Goal: Information Seeking & Learning: Learn about a topic

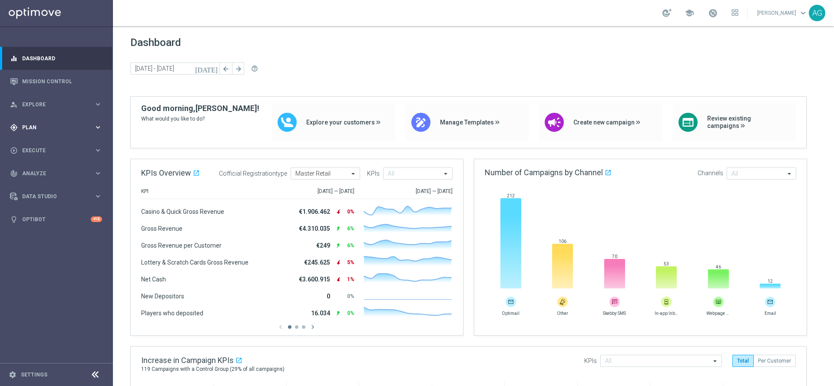
click at [58, 123] on div "gps_fixed Plan keyboard_arrow_right" at bounding box center [56, 127] width 112 height 23
click at [37, 145] on link "Target Groups" at bounding box center [57, 145] width 68 height 7
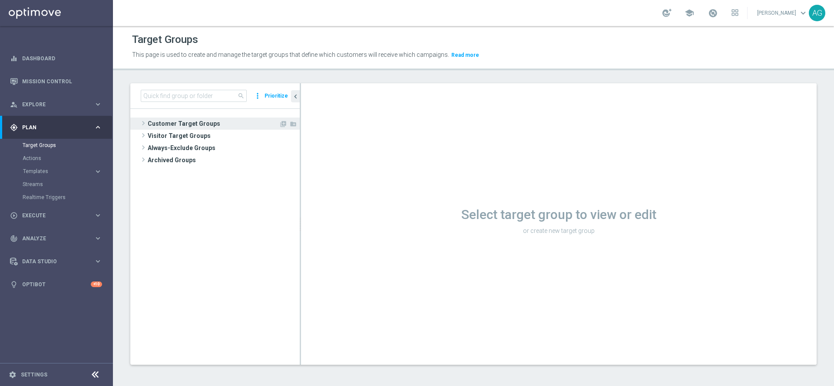
click at [214, 126] on span "Customer Target Groups" at bounding box center [213, 124] width 131 height 12
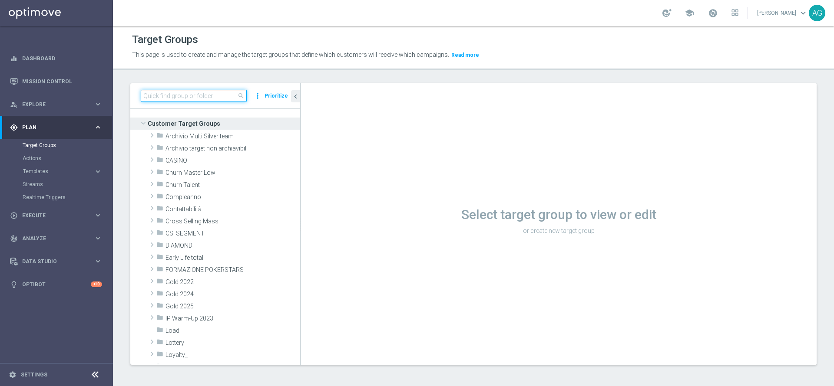
click at [175, 95] on input at bounding box center [194, 96] width 106 height 12
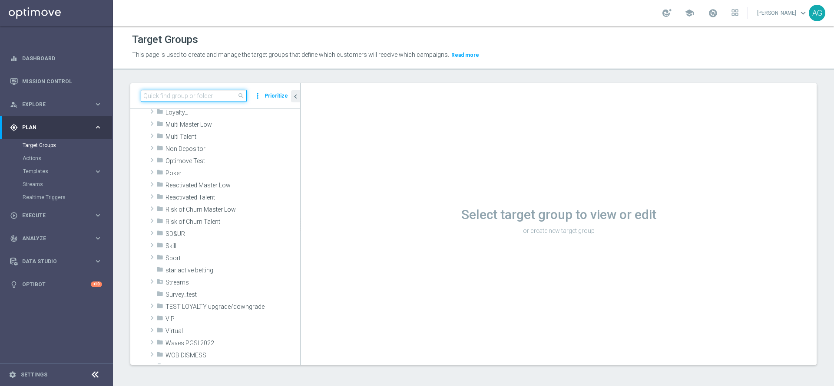
scroll to position [261, 0]
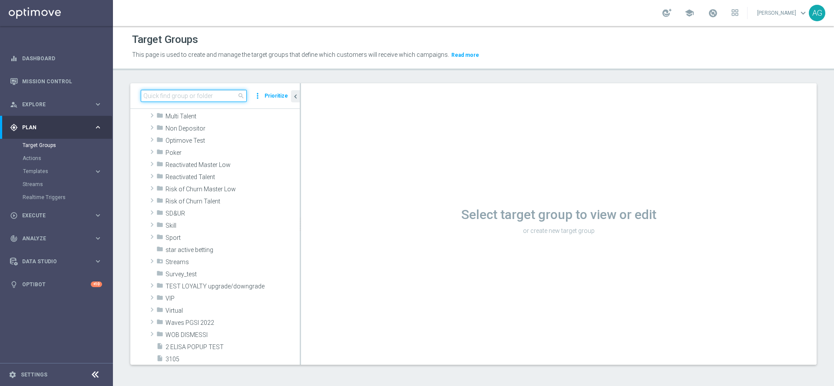
paste input "VIPS 03.09 VIPS talent"
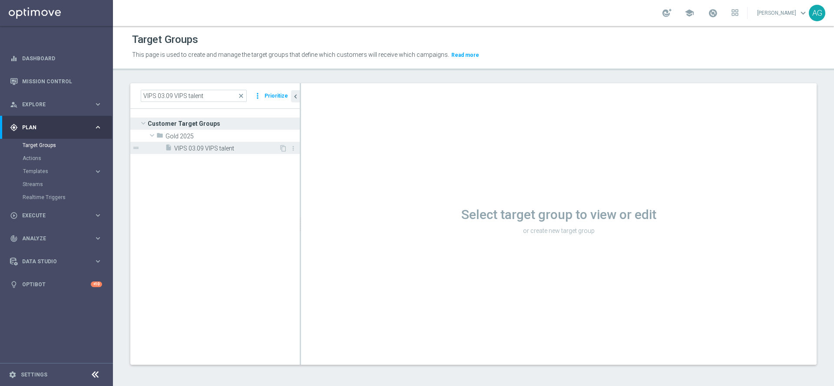
click at [204, 151] on span "VIPS 03.09 VIPS talent" at bounding box center [226, 148] width 105 height 7
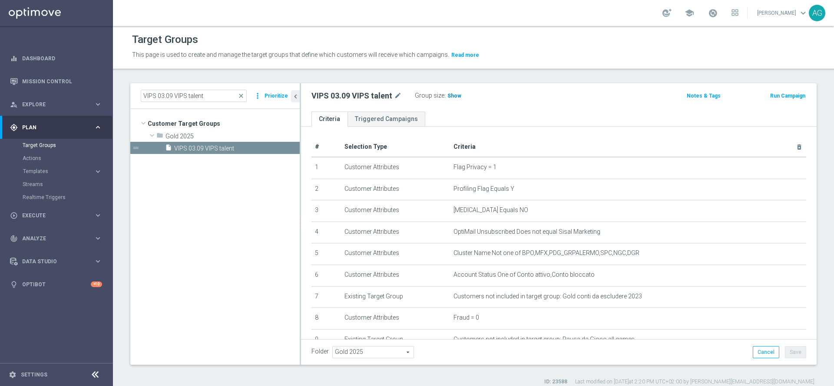
click at [456, 98] on span "Show" at bounding box center [454, 96] width 14 height 6
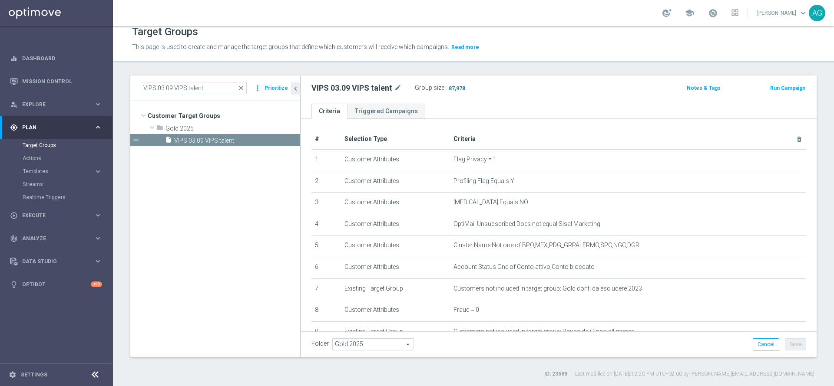
click at [454, 84] on h3 "87,978" at bounding box center [456, 89] width 21 height 13
click at [456, 86] on span "87,978" at bounding box center [457, 89] width 18 height 8
click at [212, 88] on input "VIPS 03.09 VIPS talent" at bounding box center [194, 88] width 106 height 12
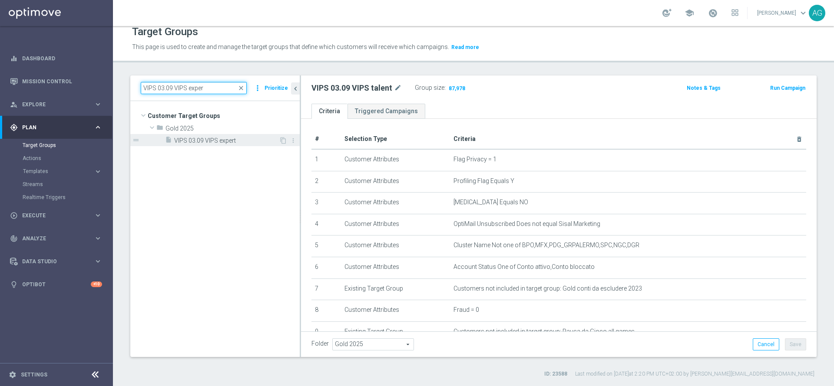
type input "VIPS 03.09 VIPS exper"
click at [210, 139] on span "VIPS 03.09 VIPS expert" at bounding box center [226, 140] width 105 height 7
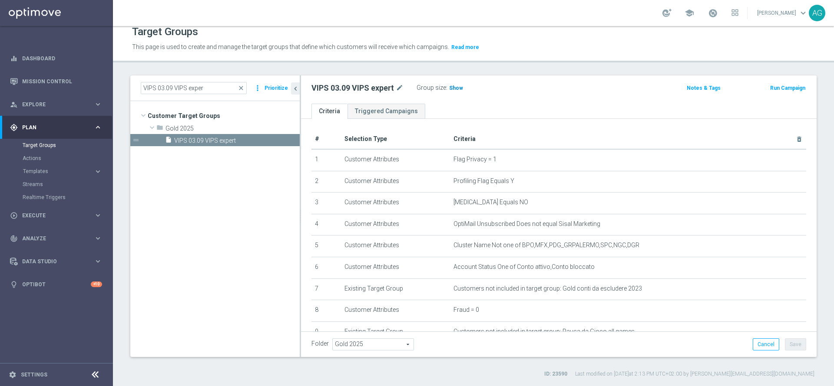
click at [455, 88] on span "Show" at bounding box center [456, 88] width 14 height 6
click at [458, 89] on span "415,095" at bounding box center [459, 89] width 21 height 8
click at [242, 85] on span "close" at bounding box center [241, 88] width 7 height 7
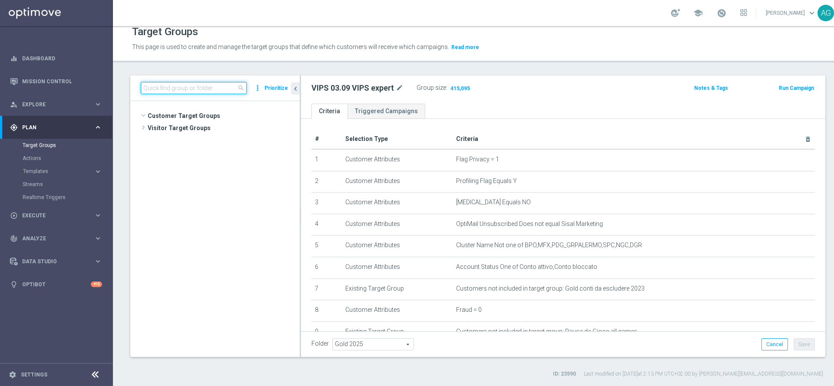
scroll to position [8476, 0]
click at [196, 85] on input at bounding box center [194, 88] width 106 height 12
paste input "VIPS 03.09 WE SISAL expert"
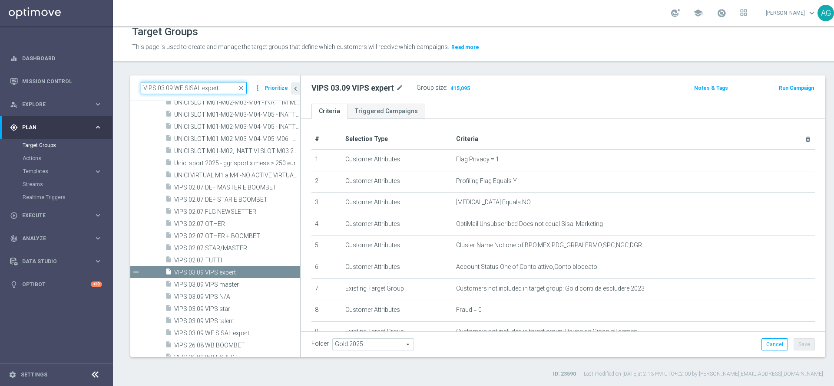
scroll to position [0, 0]
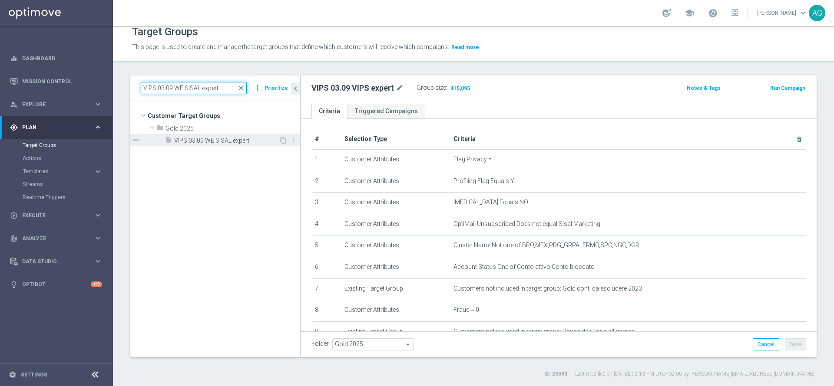
type input "VIPS 03.09 WE SISAL expert"
click at [194, 139] on span "VIPS 03.09 WE SISAL expert" at bounding box center [226, 140] width 105 height 7
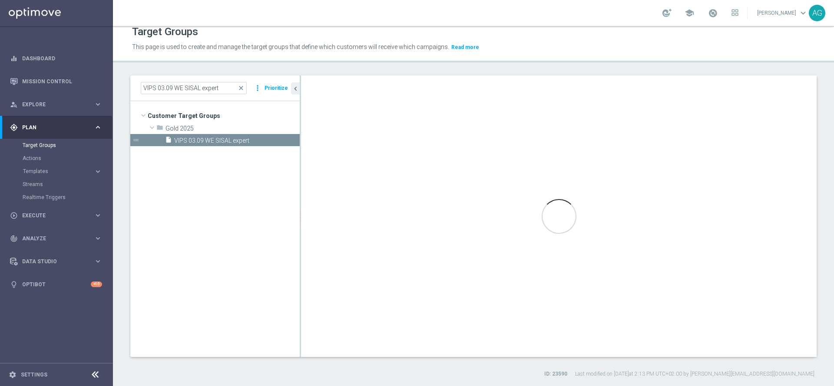
type textarea "(1 and 2 and 3 and 4 and 5 and 6 and 7 and 8 and 9 and 10 and 11 and 12 and 13 …"
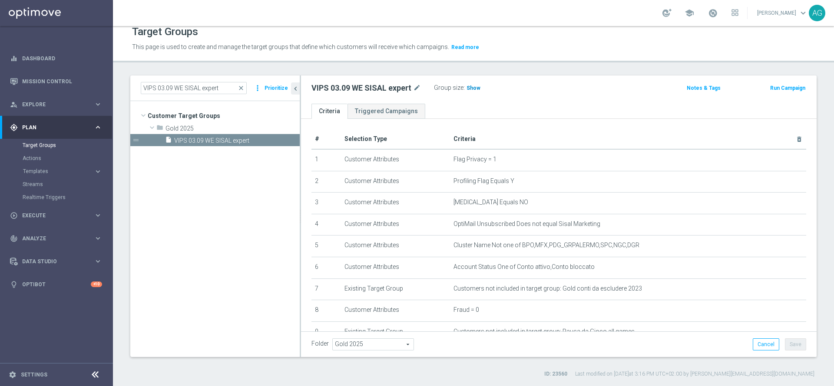
click at [470, 91] on h3 "Show" at bounding box center [474, 88] width 16 height 10
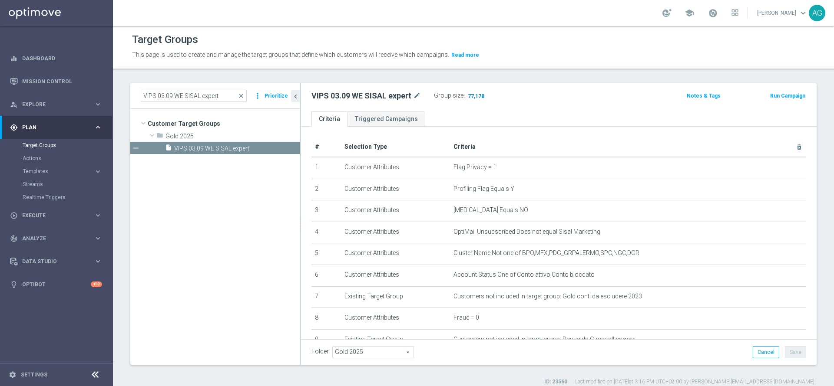
click at [476, 98] on span "77,178" at bounding box center [476, 97] width 18 height 8
click at [241, 95] on span "close" at bounding box center [241, 95] width 7 height 7
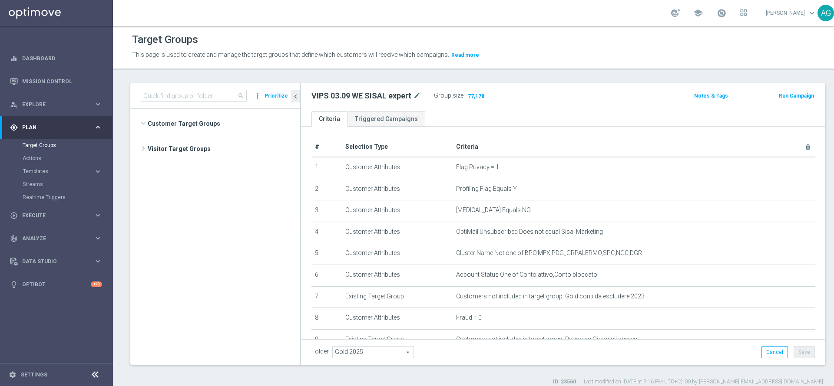
scroll to position [8532, 0]
click at [218, 96] on input at bounding box center [194, 96] width 106 height 12
paste input "VIPS 03.09 VIPS master"
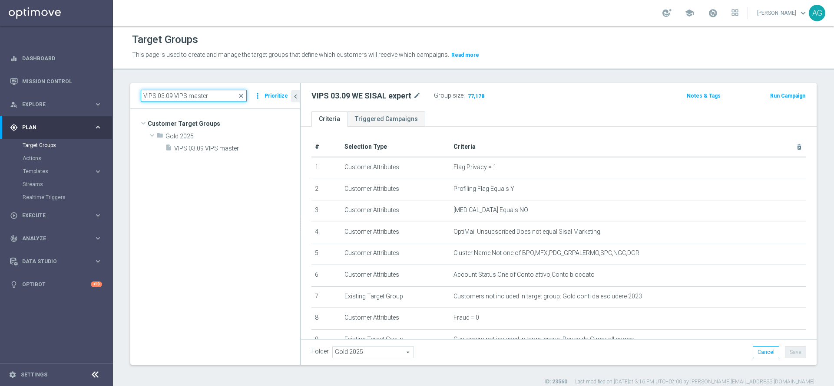
scroll to position [0, 0]
type input "VIPS 03.09 VIPS master"
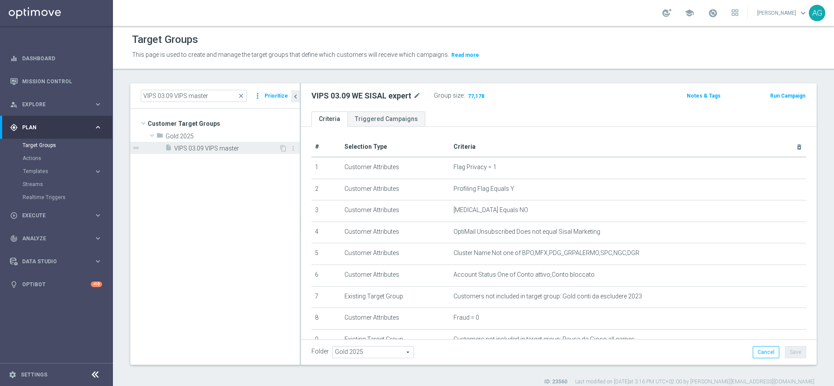
click at [213, 152] on span "VIPS 03.09 VIPS master" at bounding box center [226, 148] width 105 height 7
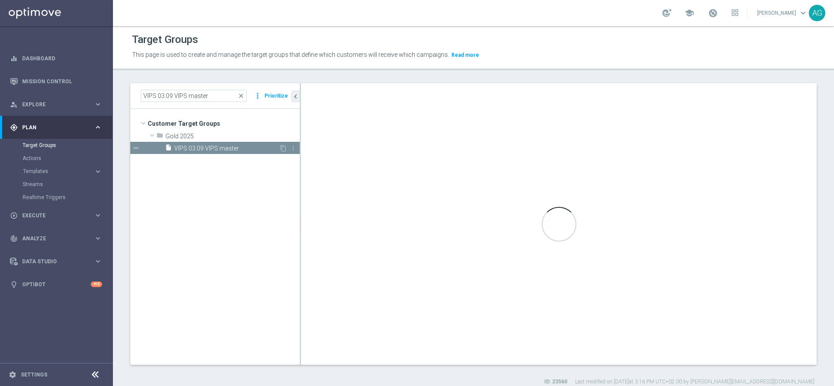
type textarea "(1 and 2 and 3 and 4 and 5 and 6 and 7 and 8 and 9 and 10 and 11 and 12 ) or (1…"
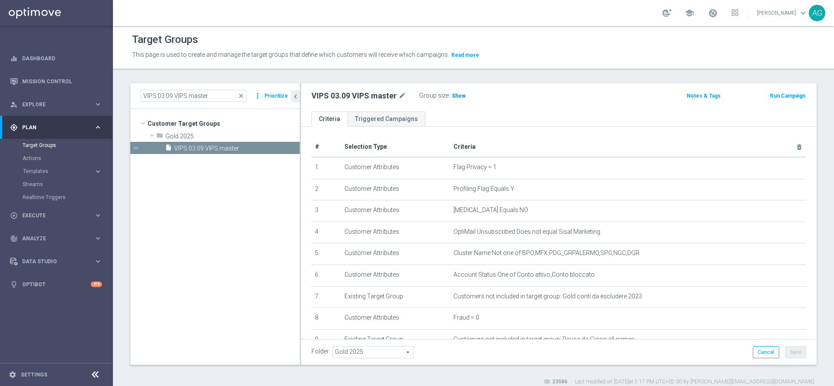
click at [457, 93] on span "Show" at bounding box center [459, 96] width 14 height 6
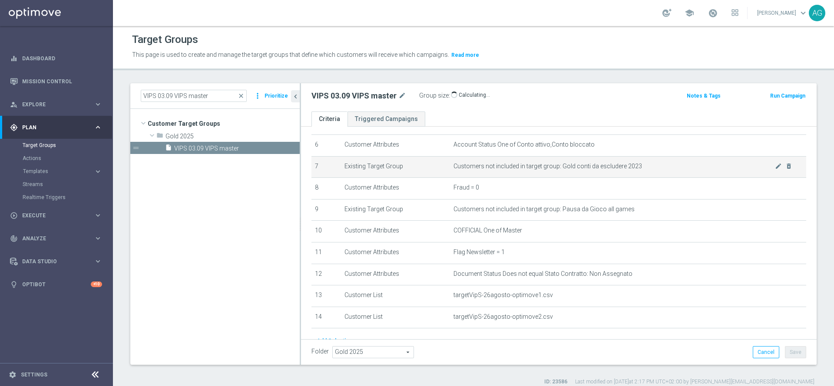
scroll to position [189, 0]
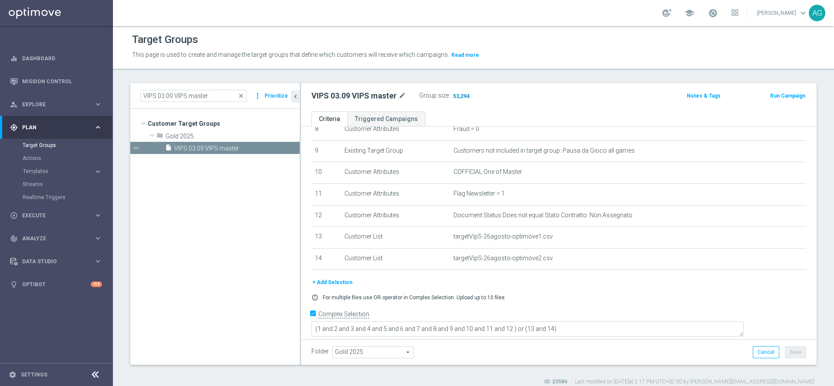
click at [458, 95] on span "53,294" at bounding box center [461, 97] width 18 height 8
click at [213, 94] on input "VIPS 03.09 VIPS master" at bounding box center [194, 96] width 106 height 12
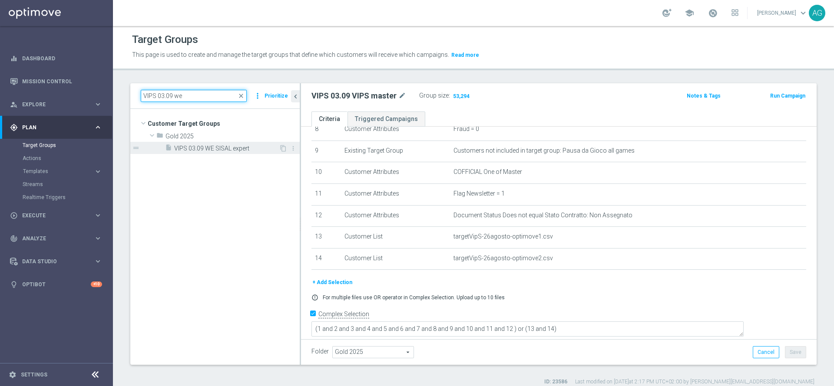
type input "VIPS 03.09 we"
click at [218, 152] on span "VIPS 03.09 WE SISAL expert" at bounding box center [226, 148] width 105 height 7
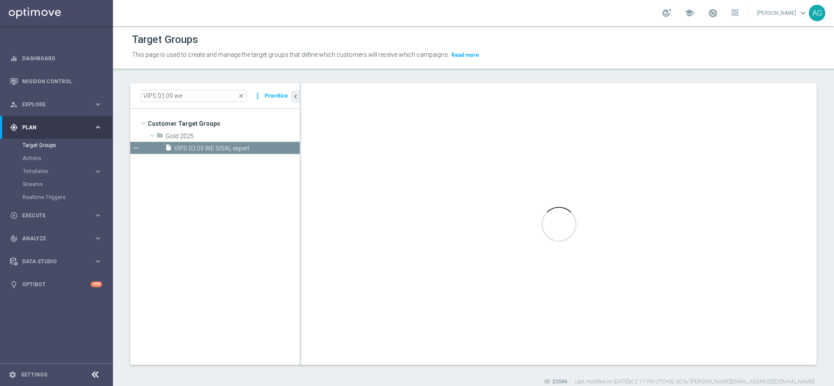
type textarea "(1 and 2 and 3 and 4 and 5 and 6 and 7 and 8 and 9 and 10 and 11 and 12 and 13 …"
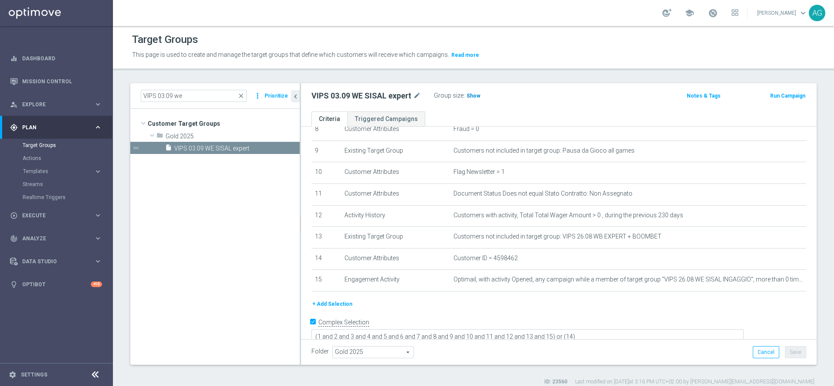
click at [477, 95] on span "Show" at bounding box center [473, 96] width 14 height 6
click at [569, 83] on div "VIPS 03.09 WE SISAL expert mode_edit Group size : Show Calculating… Notes & Tag…" at bounding box center [558, 97] width 515 height 28
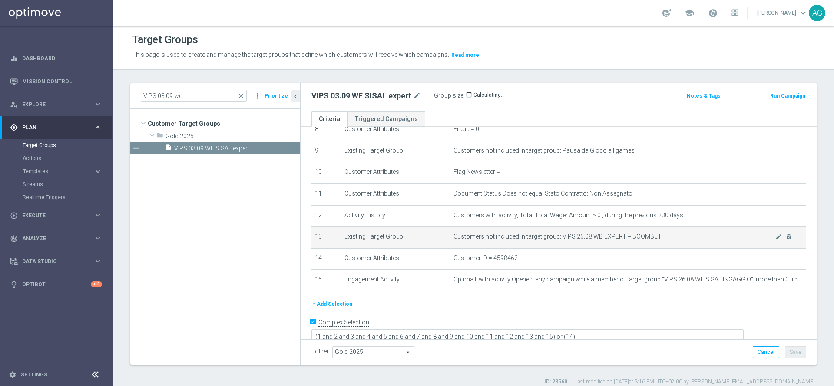
scroll to position [198, 0]
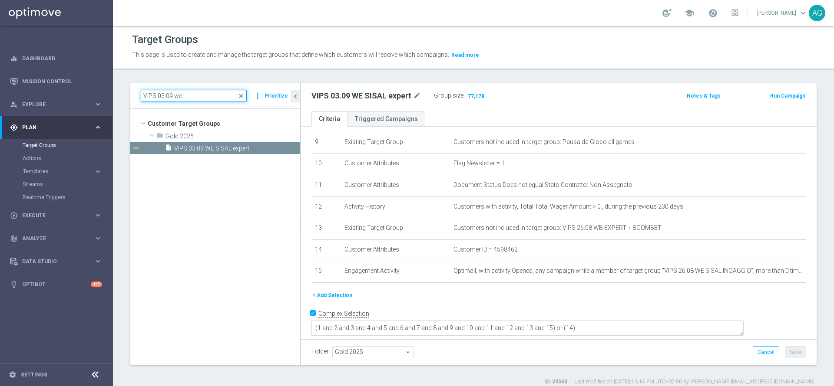
click at [197, 95] on input "VIPS 03.09 we" at bounding box center [194, 96] width 106 height 12
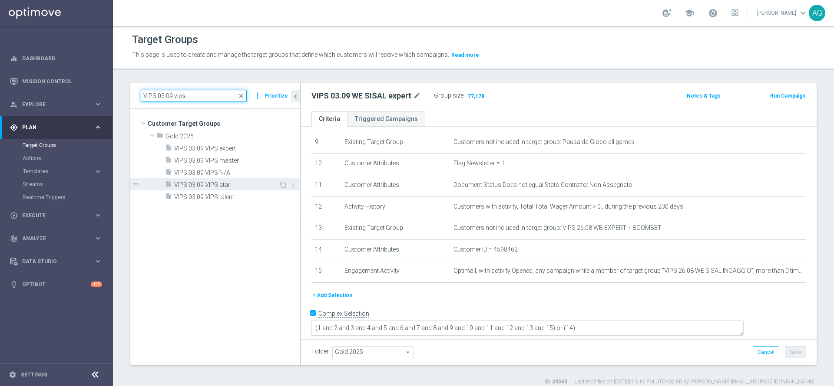
type input "VIPS 03.09 vips"
click at [212, 183] on span "VIPS 03.09 VIPS star" at bounding box center [226, 185] width 105 height 7
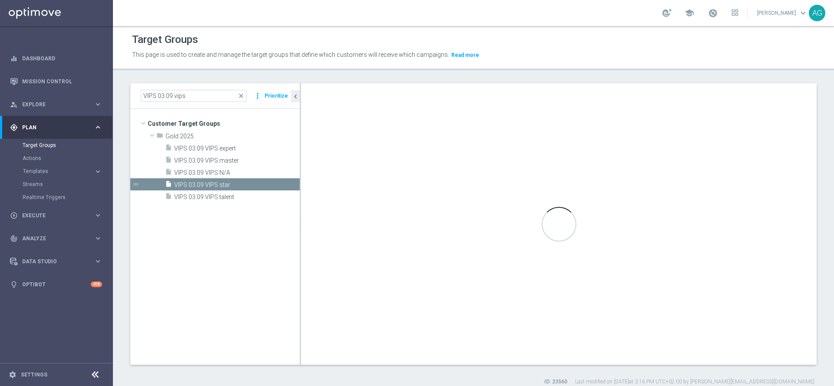
type textarea "(1 and 2 and 3 and 4 and 5 and 6 and 7 and 8 and 9 and 10 and 11 and 12 ) and (…"
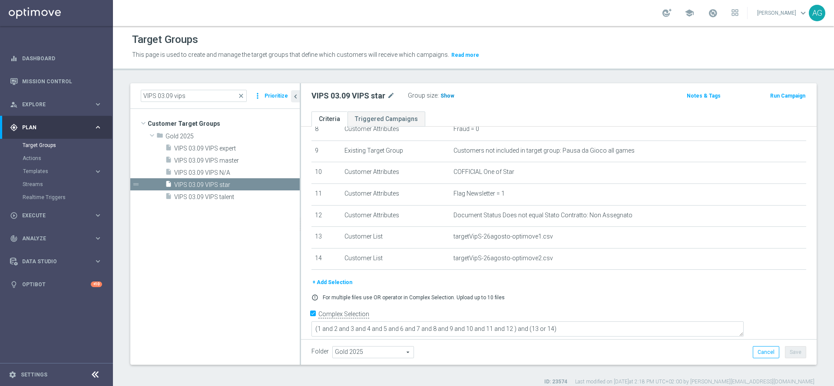
click at [450, 97] on span "Show" at bounding box center [447, 96] width 14 height 6
click at [453, 96] on span "2,231" at bounding box center [448, 97] width 15 height 8
click at [224, 172] on span "VIPS 03.09 VIPS N/A" at bounding box center [226, 172] width 105 height 7
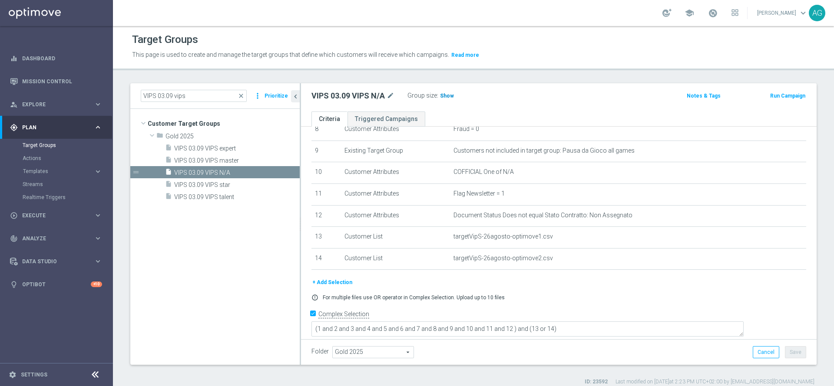
click at [443, 97] on span "Show" at bounding box center [447, 96] width 14 height 6
click at [446, 93] on span "1,256" at bounding box center [447, 97] width 15 height 8
click at [448, 97] on span "1,256" at bounding box center [447, 97] width 15 height 8
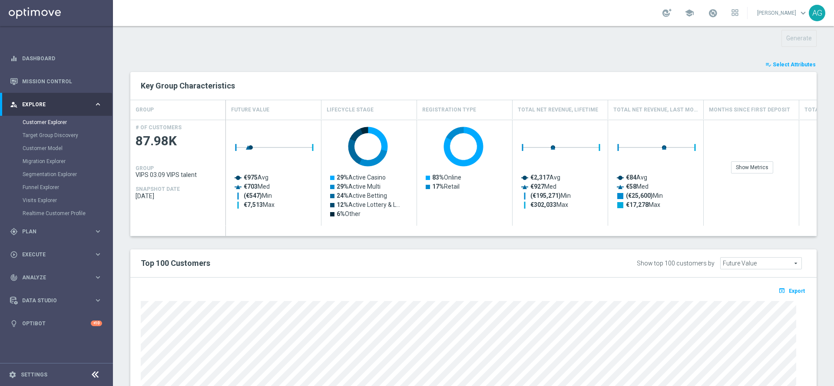
scroll to position [305, 0]
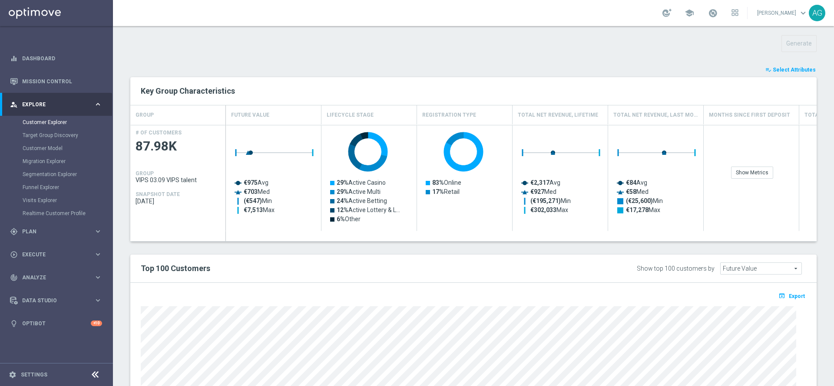
click at [776, 71] on span "Select Attributes" at bounding box center [794, 70] width 43 height 6
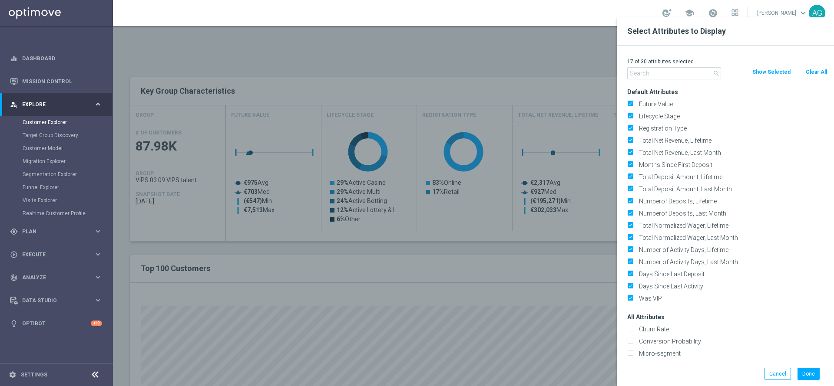
click at [806, 70] on button "Clear All" at bounding box center [816, 72] width 23 height 10
checkbox input "false"
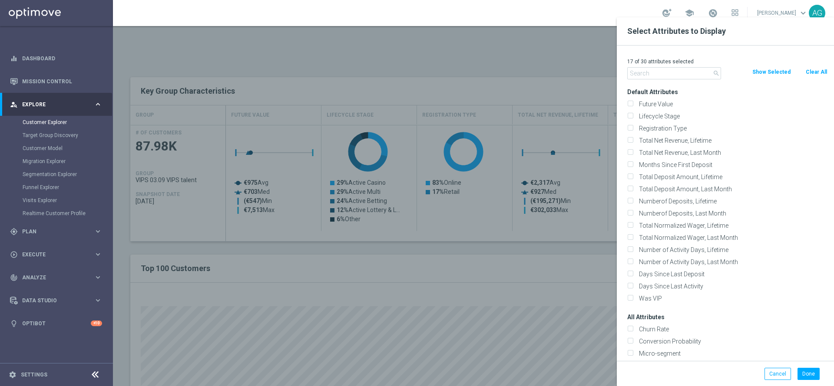
checkbox input "false"
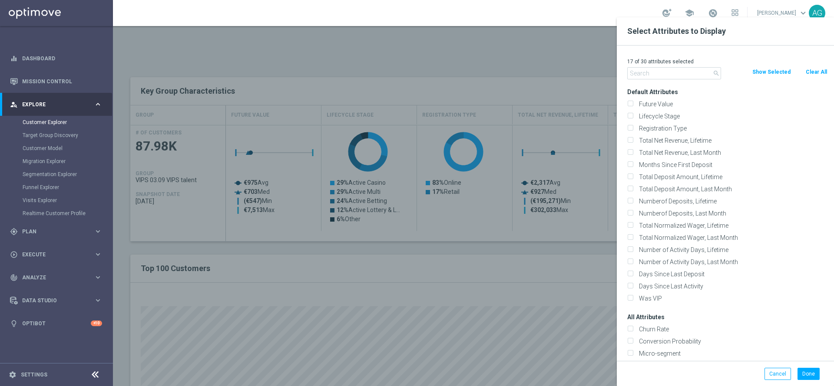
checkbox input "false"
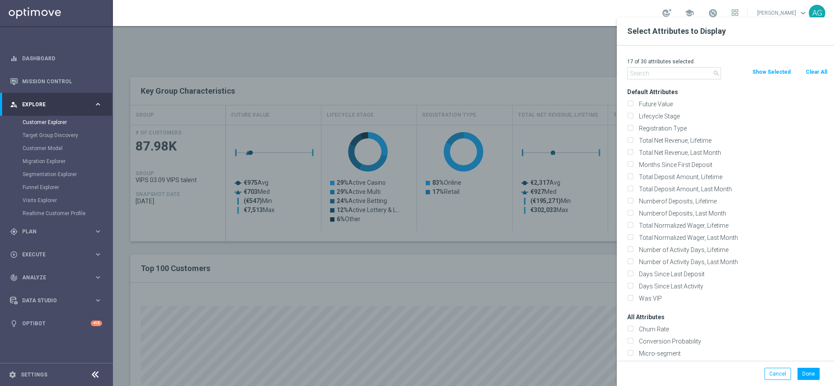
checkbox input "false"
click at [674, 69] on input "text" at bounding box center [674, 73] width 94 height 12
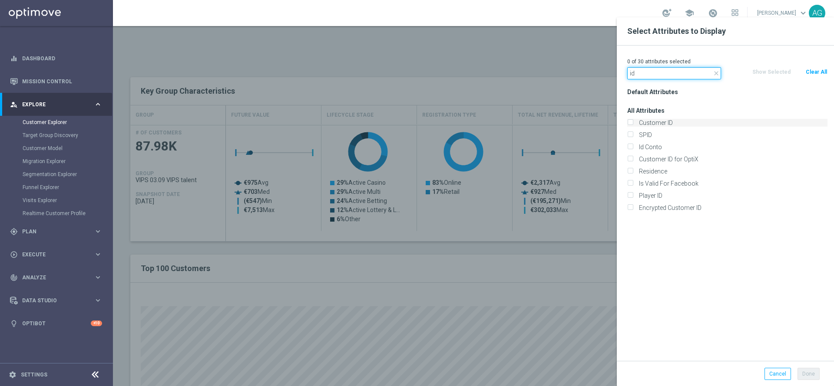
type input "id"
click at [632, 119] on div "Customer ID" at bounding box center [727, 123] width 200 height 8
click at [636, 120] on label "Customer ID" at bounding box center [732, 123] width 192 height 8
click at [630, 121] on input "Customer ID" at bounding box center [630, 124] width 6 height 6
checkbox input "true"
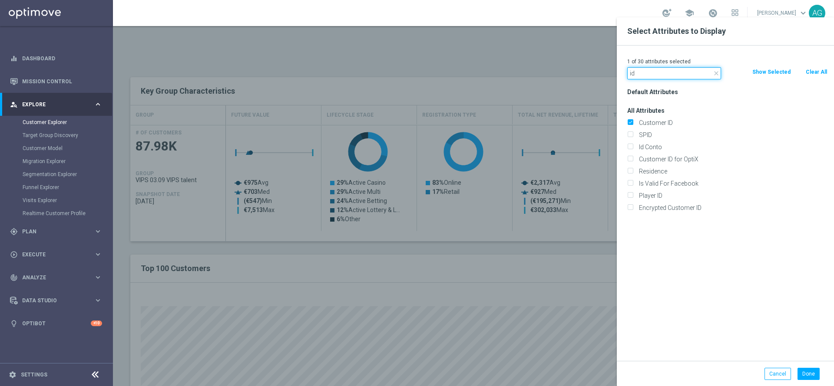
click at [654, 75] on input "id" at bounding box center [674, 73] width 94 height 12
type input "i"
type input "c"
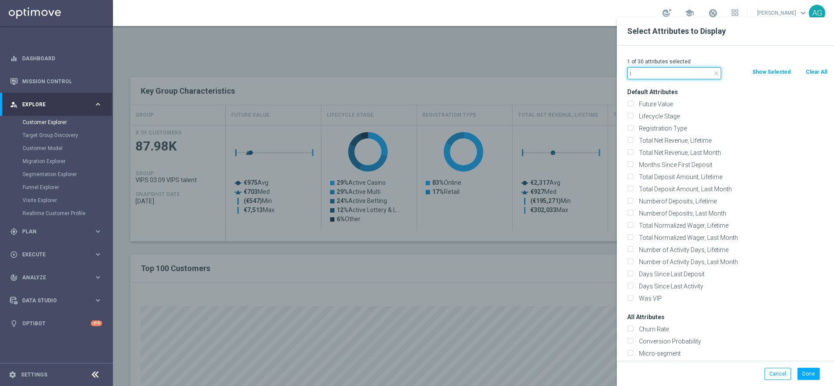
type input "id"
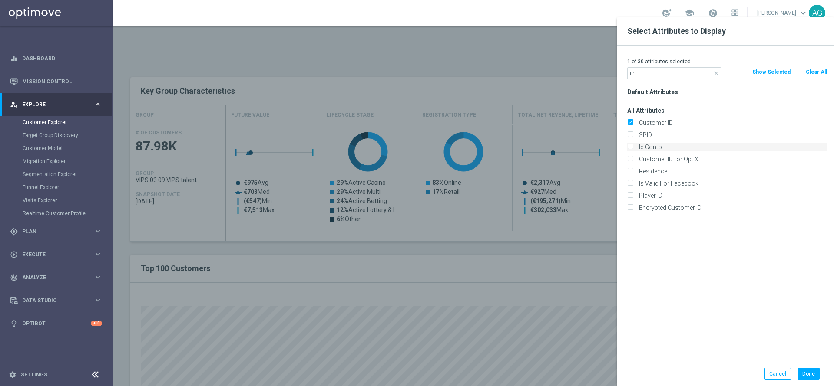
click at [658, 148] on label "Id Conto" at bounding box center [732, 147] width 192 height 8
click at [633, 148] on input "Id Conto" at bounding box center [630, 148] width 6 height 6
checkbox input "true"
click at [808, 371] on button "Done" at bounding box center [808, 374] width 22 height 12
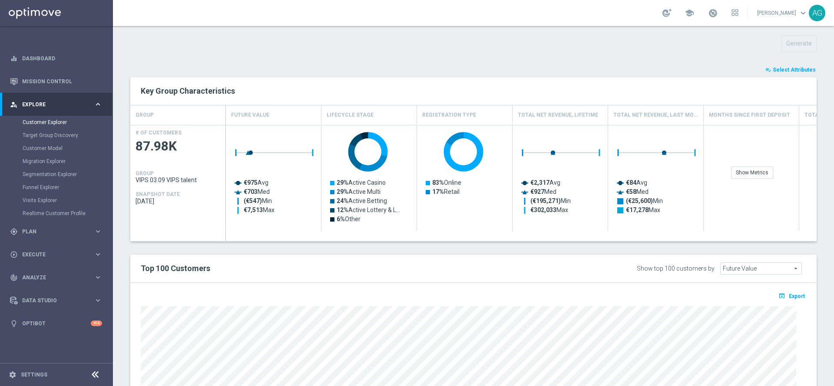
type input "Search"
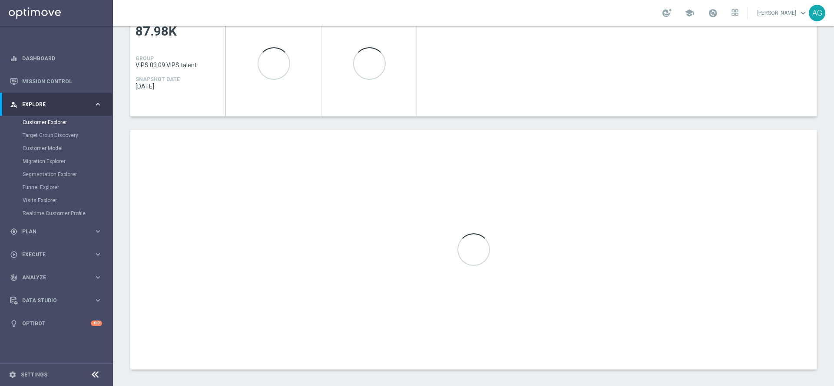
scroll to position [426, 0]
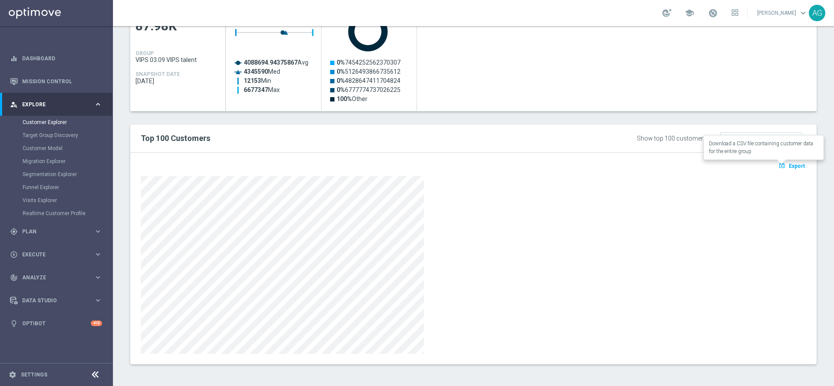
click at [789, 166] on span "Export" at bounding box center [797, 166] width 16 height 6
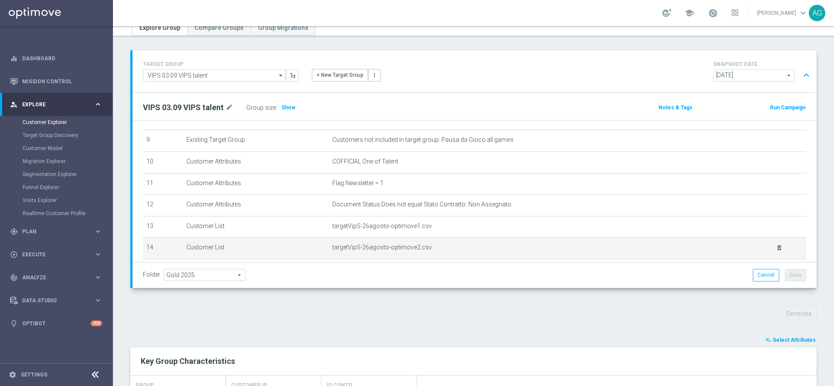
scroll to position [258, 0]
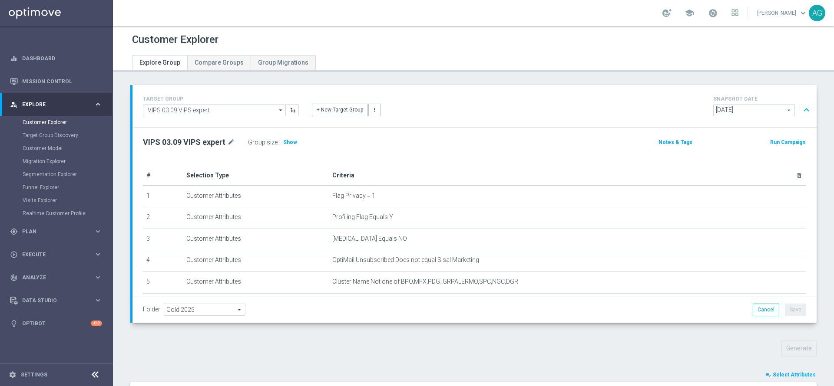
scroll to position [65, 0]
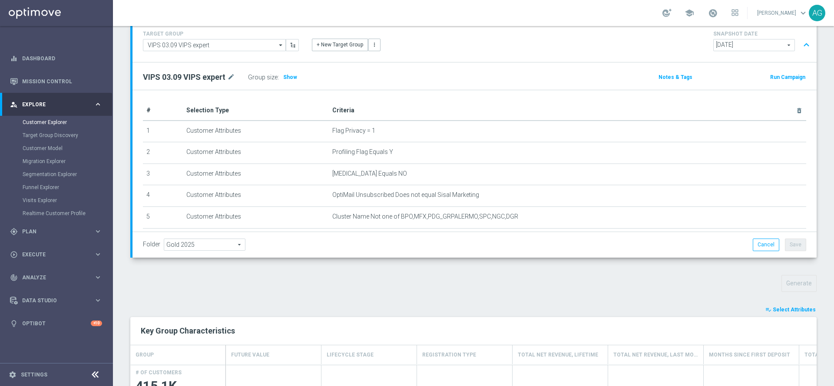
click at [773, 311] on span "Select Attributes" at bounding box center [794, 310] width 43 height 6
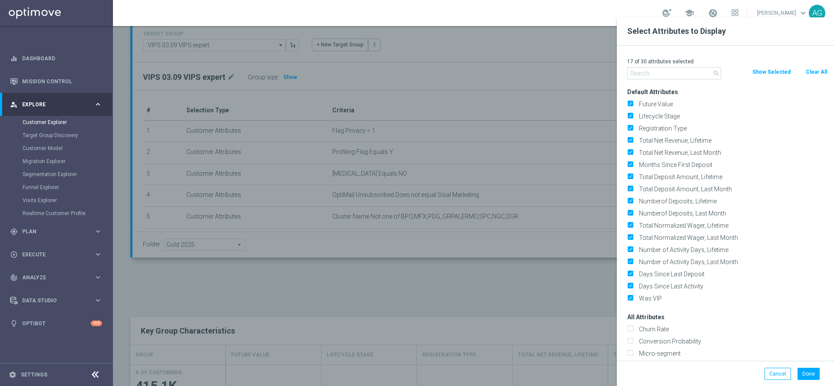
click at [815, 68] on button "Clear All" at bounding box center [816, 72] width 23 height 10
checkbox input "false"
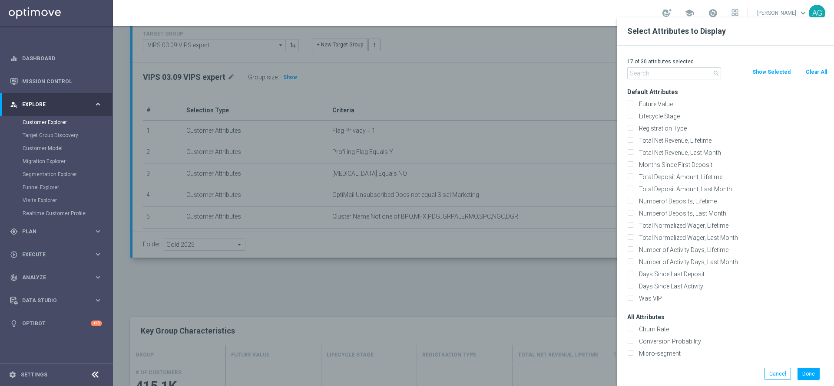
checkbox input "false"
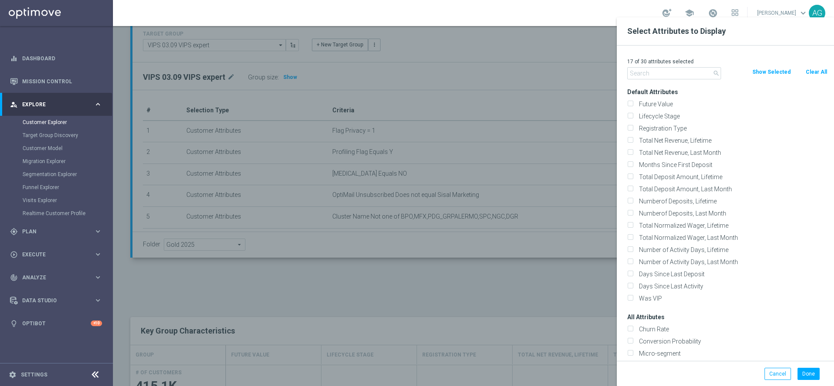
checkbox input "false"
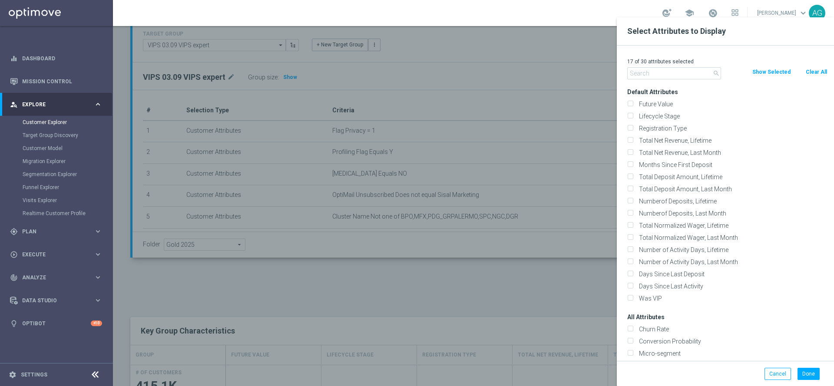
checkbox input "false"
click at [665, 74] on input "text" at bounding box center [674, 73] width 94 height 12
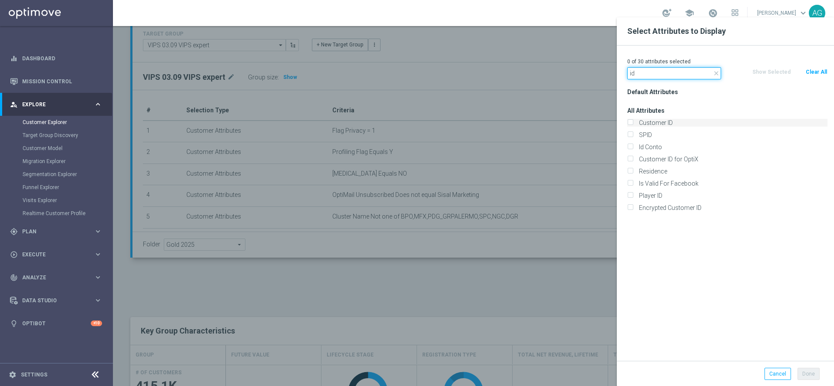
type input "id"
click at [630, 124] on input "Customer ID" at bounding box center [630, 124] width 6 height 6
checkbox input "true"
click at [636, 146] on label "Id Conto" at bounding box center [732, 147] width 192 height 8
click at [633, 146] on input "Id Conto" at bounding box center [630, 148] width 6 height 6
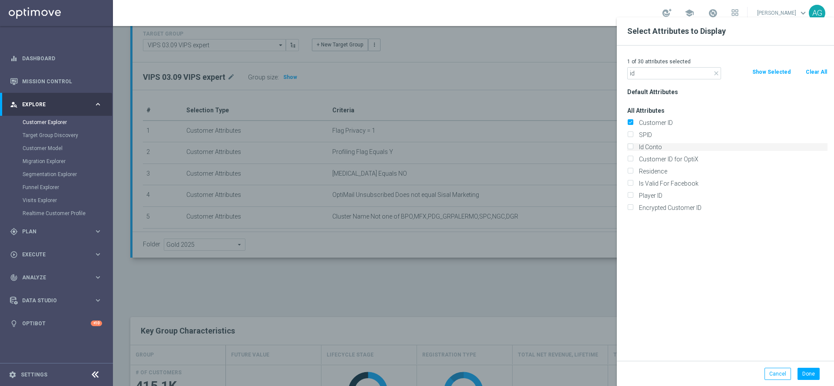
checkbox input "true"
click at [808, 372] on button "Done" at bounding box center [808, 374] width 22 height 12
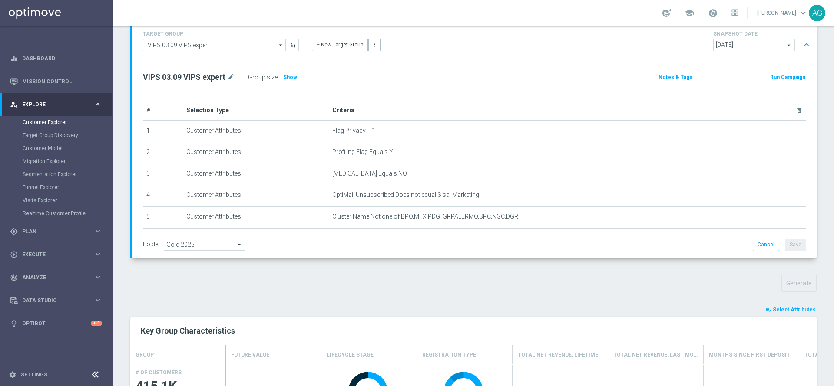
type input "Search"
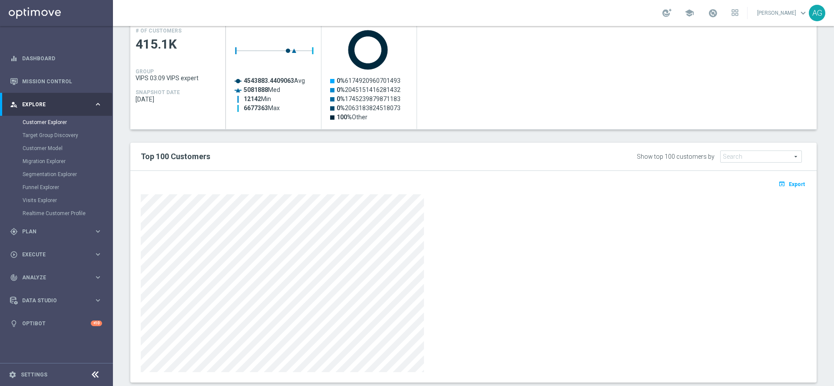
scroll to position [426, 0]
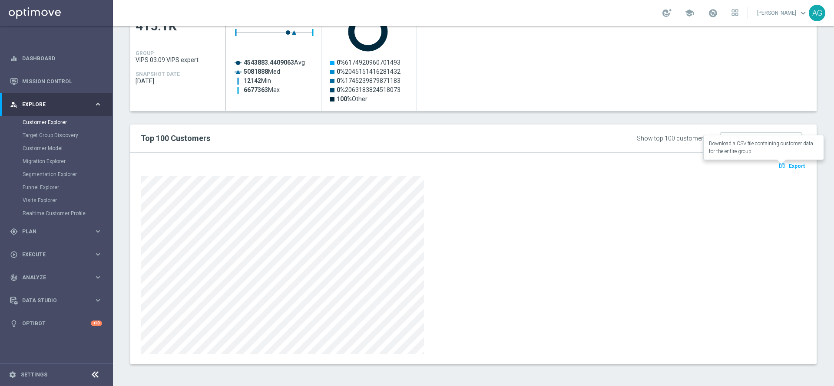
click at [789, 167] on span "Export" at bounding box center [797, 166] width 16 height 6
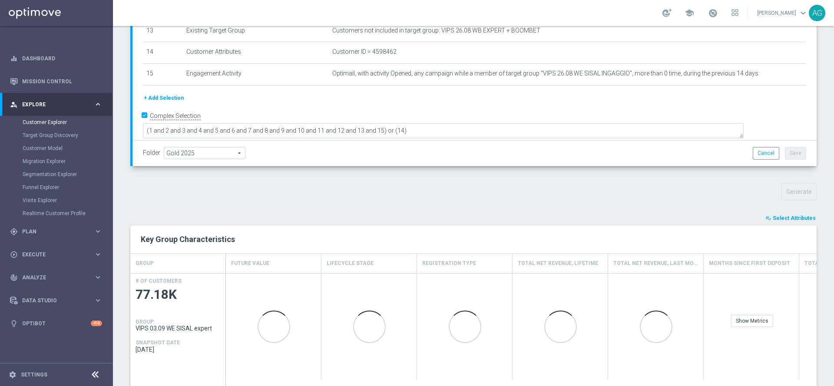
scroll to position [195, 0]
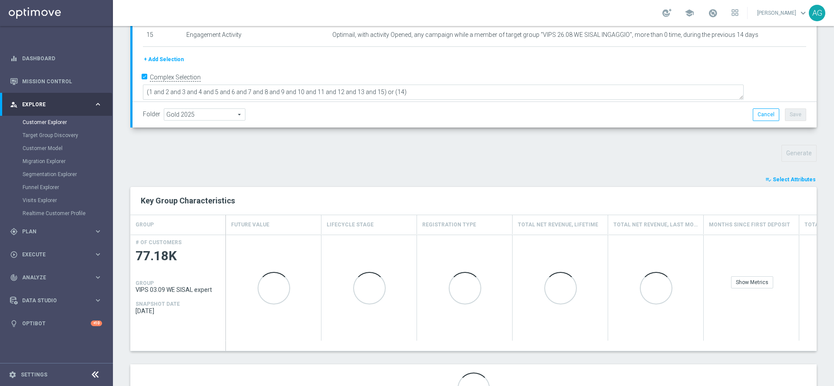
click at [790, 171] on div "TARGET GROUP VIPS 03.09 WE SISAL expert VIPS 03.09 WE SISAL expert arrow_drop_d…" at bounding box center [473, 158] width 721 height 537
click at [790, 178] on span "Select Attributes" at bounding box center [794, 180] width 43 height 6
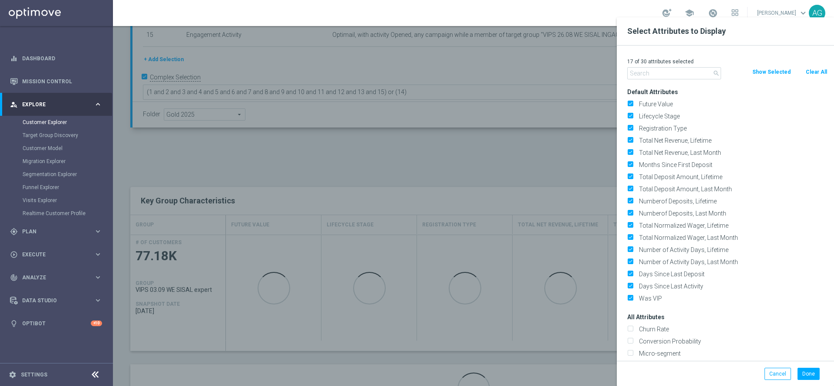
click at [808, 72] on button "Clear All" at bounding box center [816, 72] width 23 height 10
checkbox input "false"
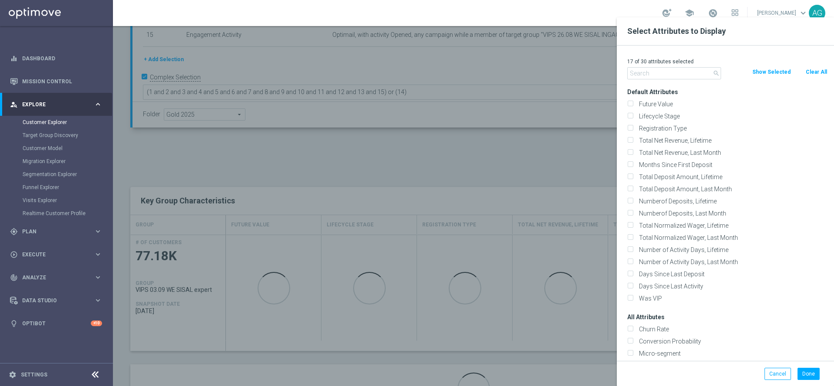
checkbox input "false"
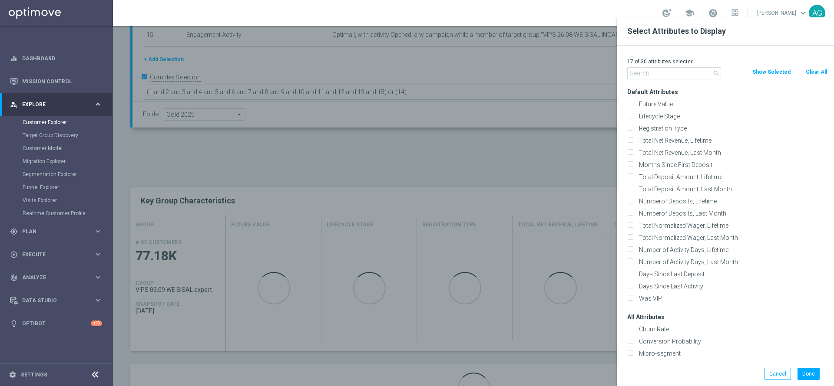
checkbox input "false"
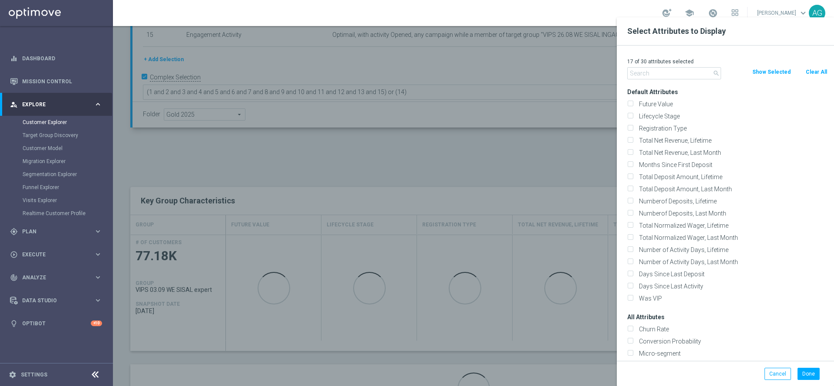
checkbox input "false"
click at [683, 72] on input "text" at bounding box center [674, 73] width 94 height 12
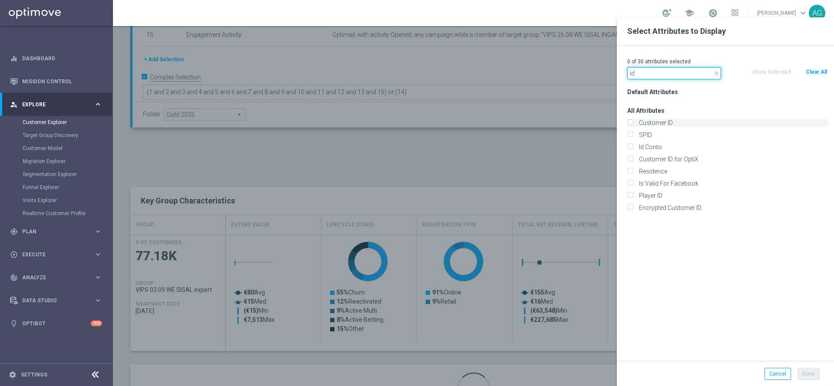
type input "id"
click at [632, 122] on input "Customer ID" at bounding box center [630, 124] width 6 height 6
checkbox input "true"
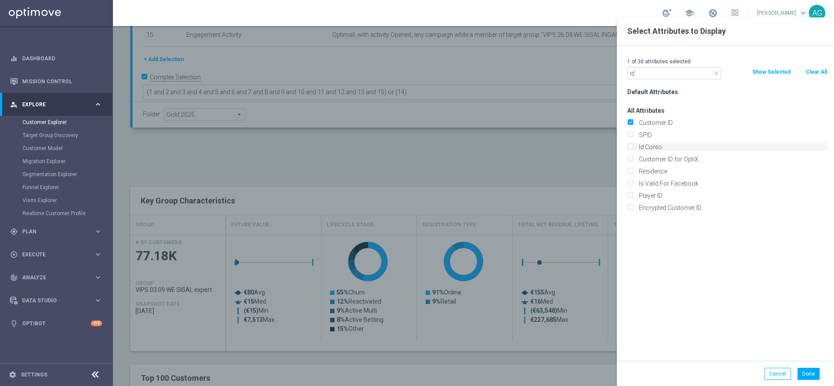
click at [631, 145] on input "Id Conto" at bounding box center [630, 148] width 6 height 6
checkbox input "true"
click at [803, 377] on button "Done" at bounding box center [808, 374] width 22 height 12
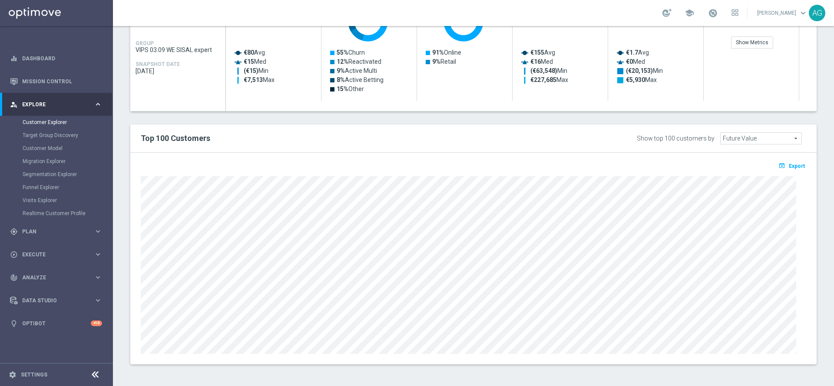
type input "Search"
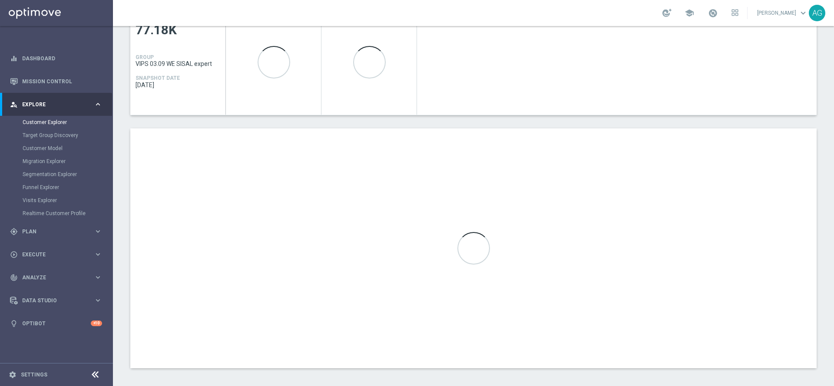
scroll to position [426, 0]
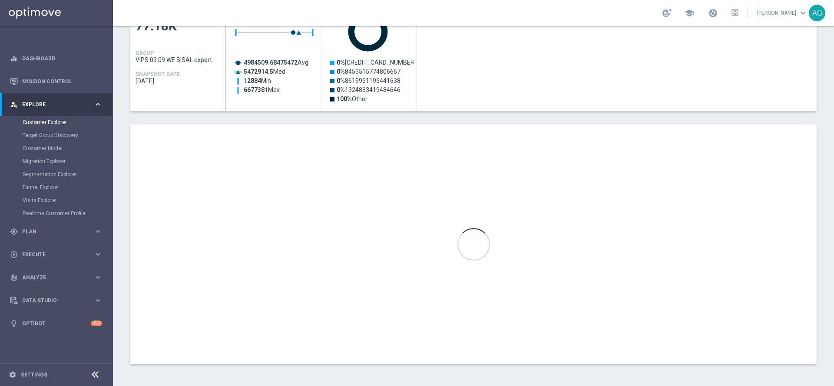
click at [822, 192] on div "TARGET GROUP VIPS 03.09 WE SISAL expert VIPS 03.09 WE SISAL expert arrow_drop_d…" at bounding box center [473, 19] width 721 height 718
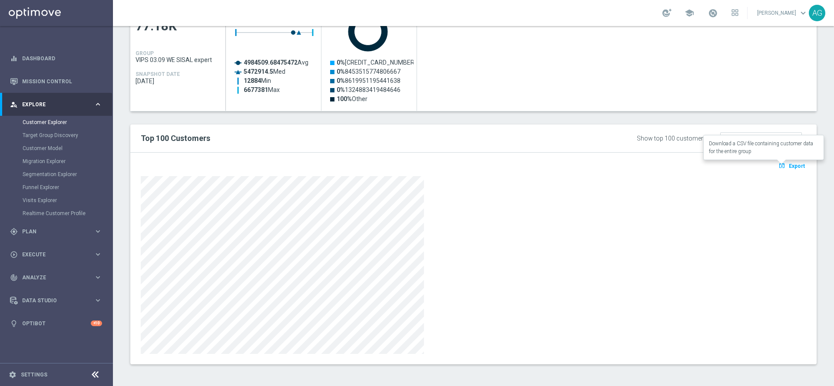
click at [790, 167] on span "Export" at bounding box center [797, 166] width 16 height 6
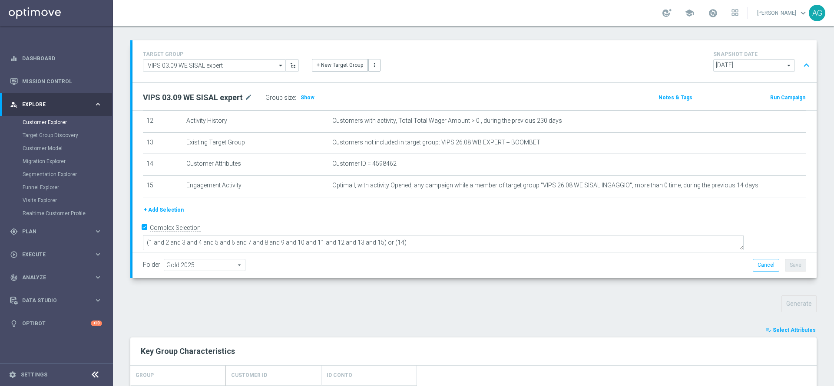
scroll to position [65, 0]
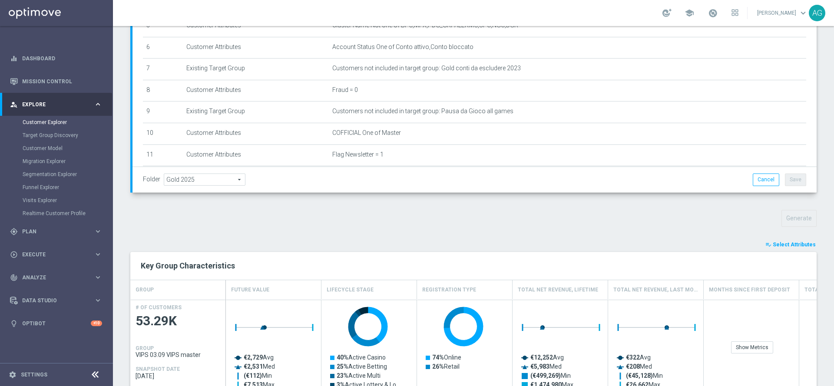
scroll to position [130, 0]
click at [778, 238] on div "TARGET GROUP VIPS 03.09 VIPS master VIPS 03.09 VIPS master arrow_drop_down Show…" at bounding box center [473, 319] width 721 height 728
click at [778, 242] on span "Select Attributes" at bounding box center [794, 245] width 43 height 6
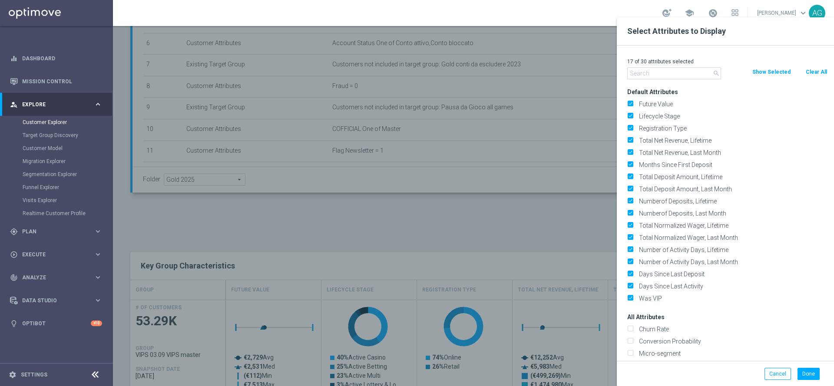
click at [817, 74] on button "Clear All" at bounding box center [816, 72] width 23 height 10
checkbox input "false"
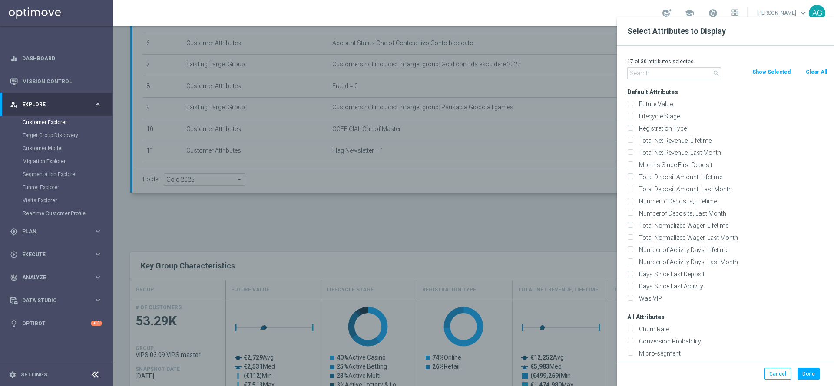
checkbox input "false"
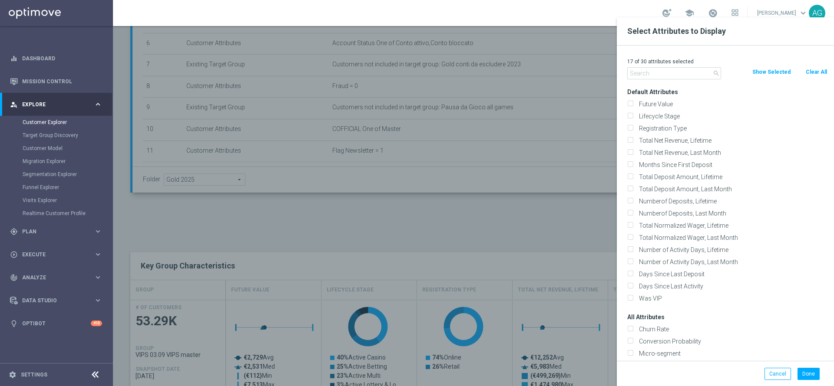
checkbox input "false"
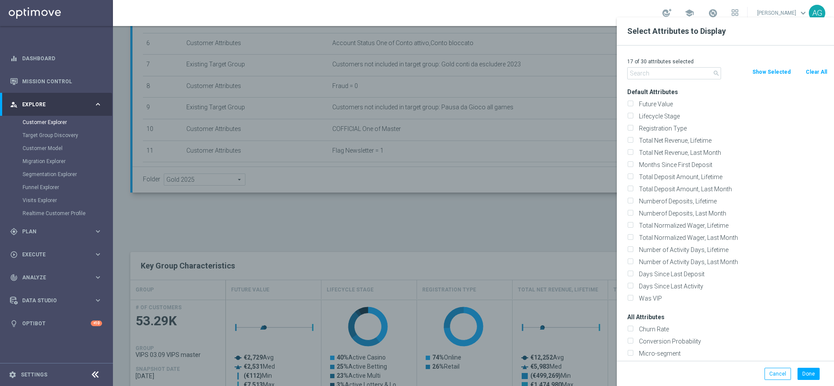
checkbox input "false"
click at [691, 73] on input "text" at bounding box center [674, 73] width 94 height 12
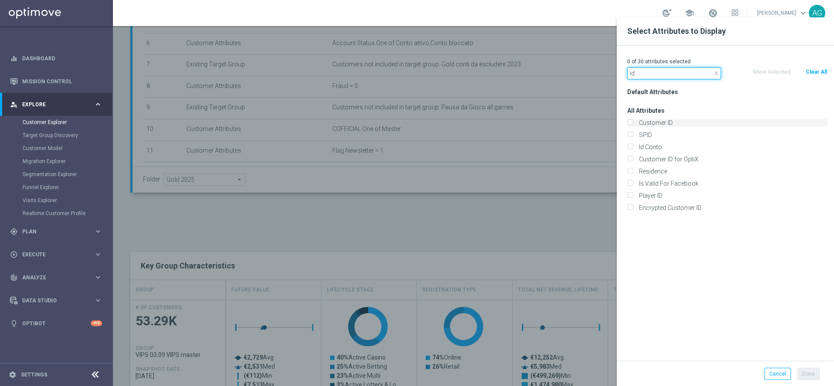
type input "id"
click at [636, 120] on label "Customer ID" at bounding box center [732, 123] width 192 height 8
click at [631, 121] on input "Customer ID" at bounding box center [630, 124] width 6 height 6
checkbox input "true"
click at [629, 150] on input "Id Conto" at bounding box center [630, 148] width 6 height 6
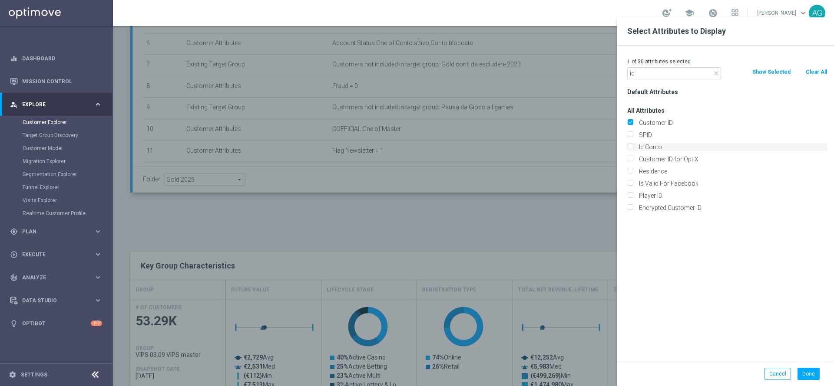
checkbox input "true"
click at [809, 373] on button "Done" at bounding box center [808, 374] width 22 height 12
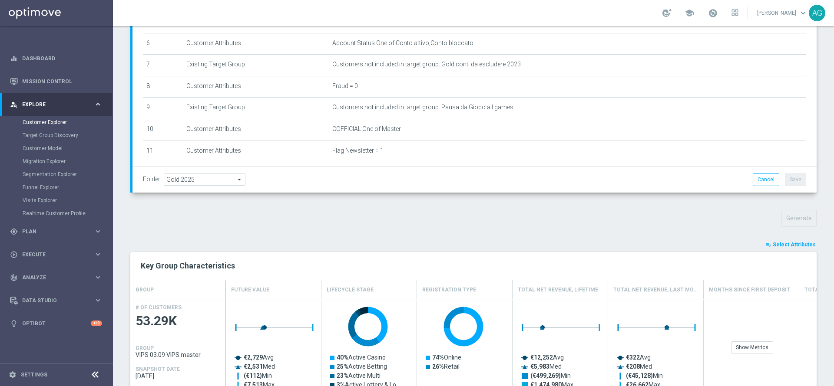
type input "Search"
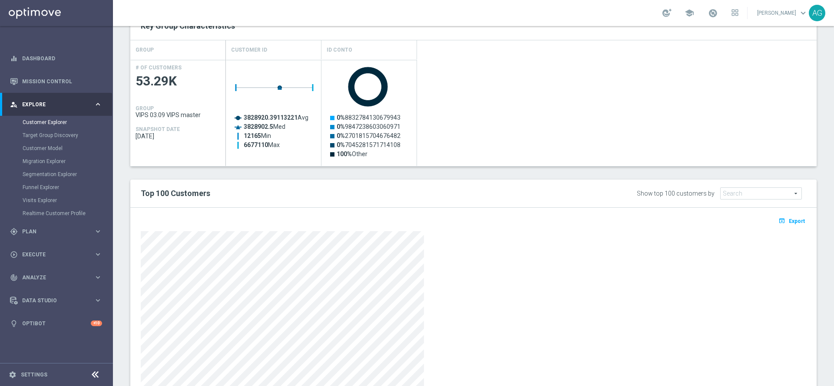
scroll to position [391, 0]
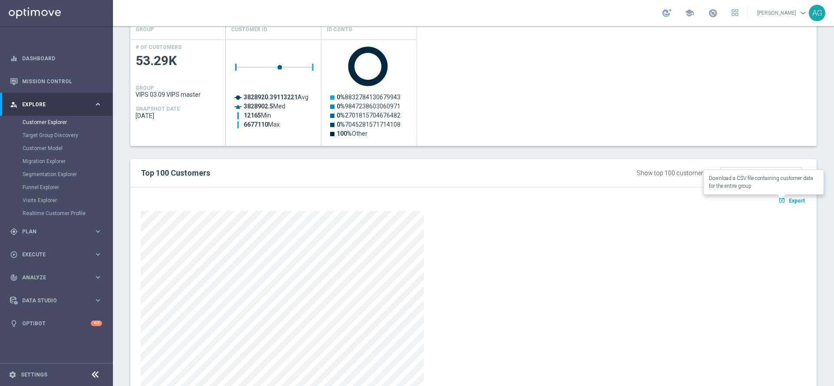
click at [794, 205] on button "open_in_browser Export" at bounding box center [791, 200] width 29 height 11
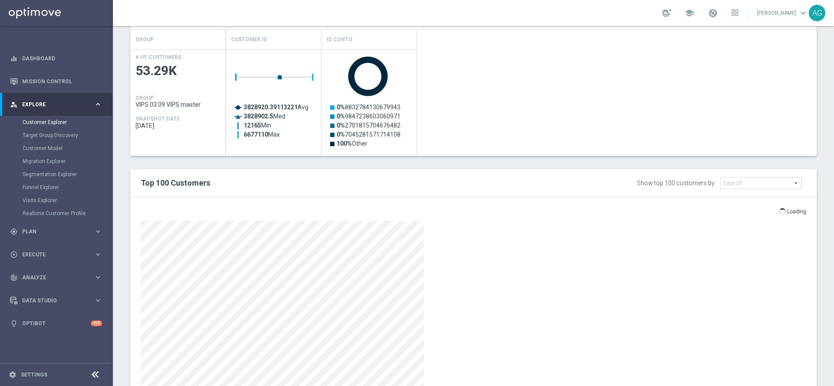
scroll to position [360, 0]
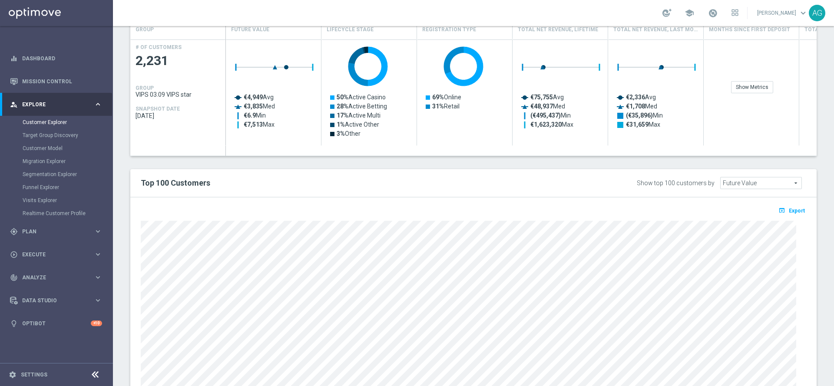
scroll to position [326, 0]
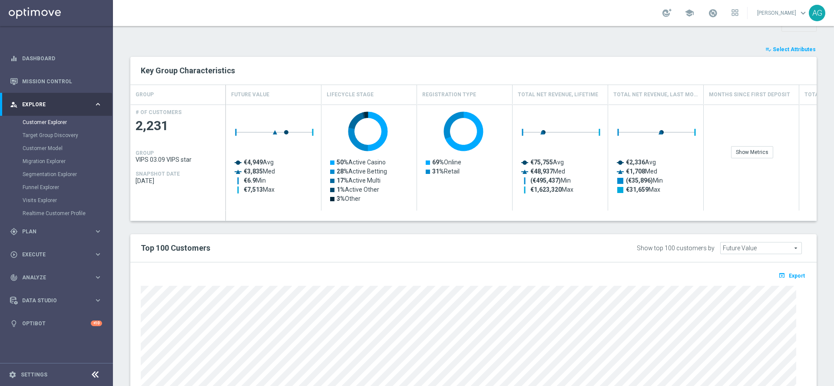
click at [778, 51] on span "Select Attributes" at bounding box center [794, 49] width 43 height 6
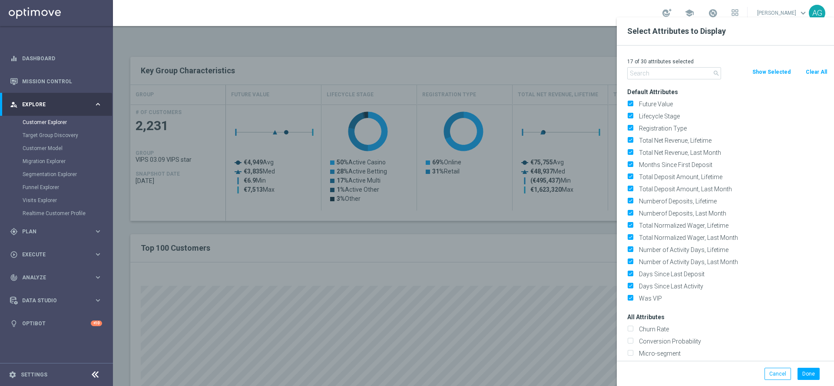
click at [809, 71] on button "Clear All" at bounding box center [816, 72] width 23 height 10
checkbox input "false"
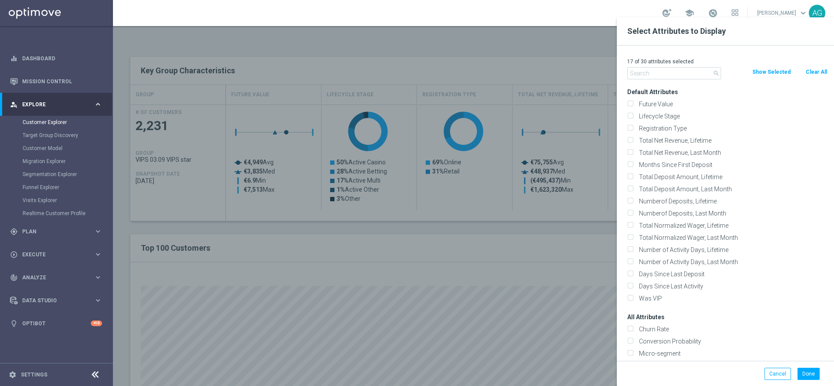
checkbox input "false"
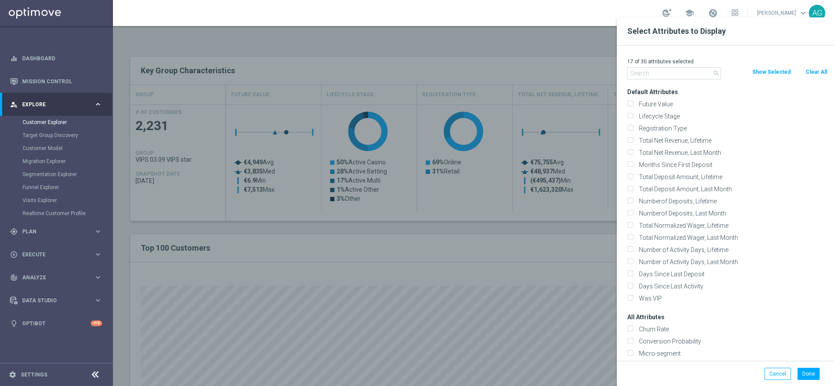
checkbox input "false"
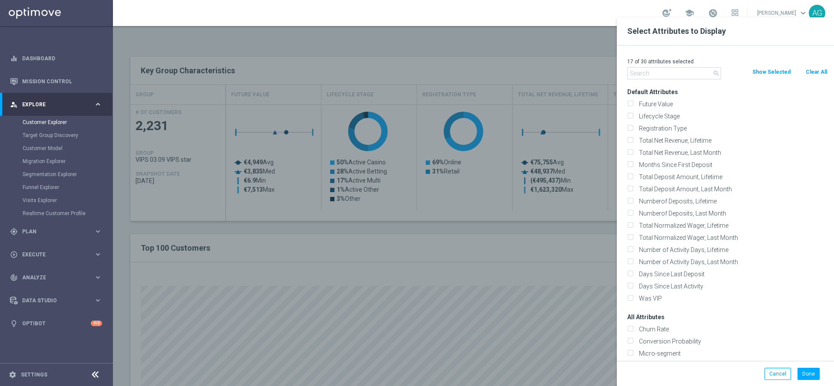
checkbox input "false"
click at [687, 75] on input "text" at bounding box center [674, 73] width 94 height 12
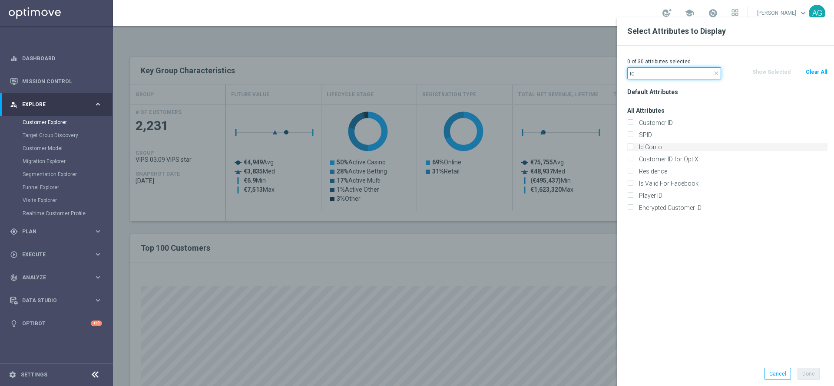
type input "id"
click at [629, 122] on input "Customer ID" at bounding box center [630, 124] width 6 height 6
checkbox input "true"
click at [628, 145] on input "Id Conto" at bounding box center [630, 148] width 6 height 6
checkbox input "true"
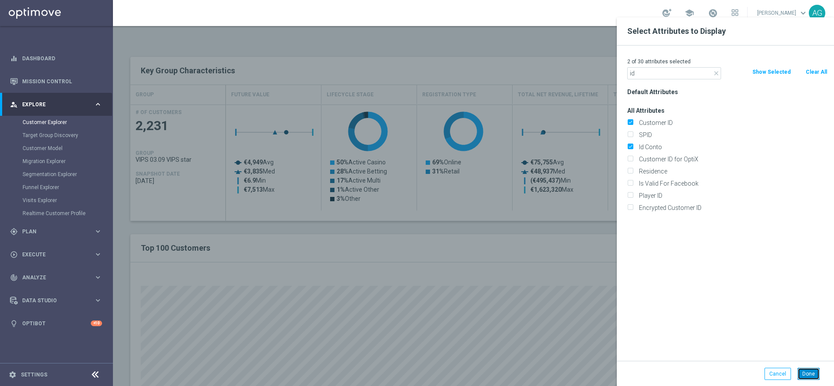
click at [817, 377] on button "Done" at bounding box center [808, 374] width 22 height 12
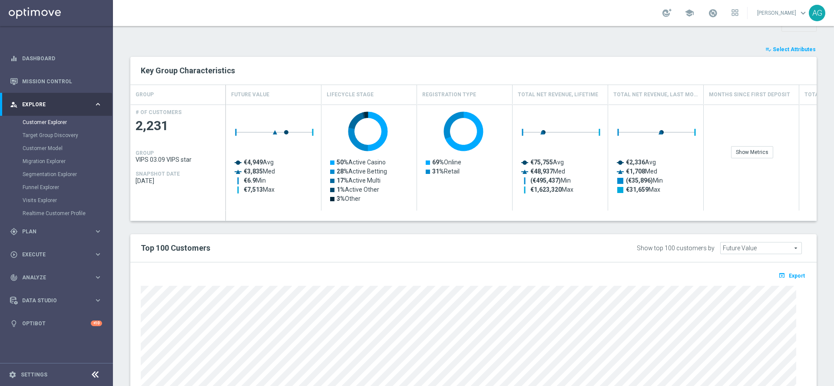
type input "Search"
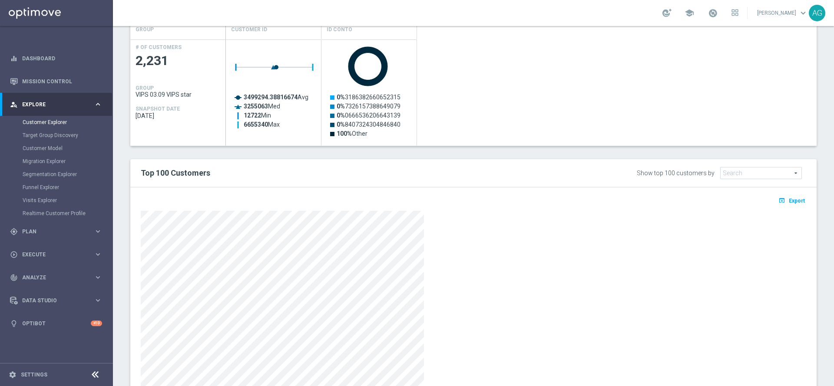
scroll to position [426, 0]
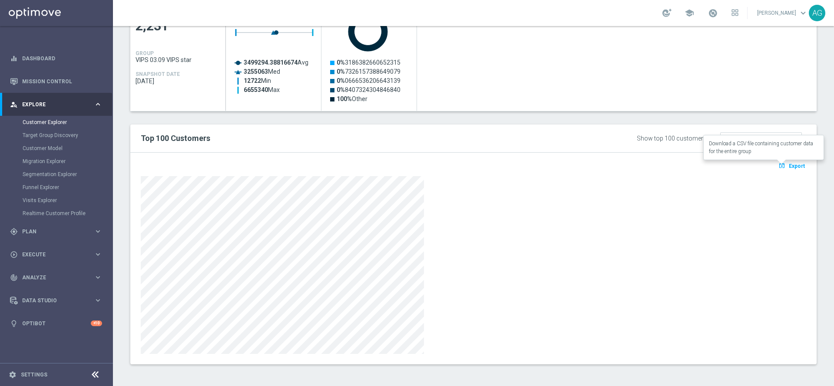
click at [789, 166] on span "Export" at bounding box center [797, 166] width 16 height 6
click at [552, 248] on div at bounding box center [473, 265] width 665 height 178
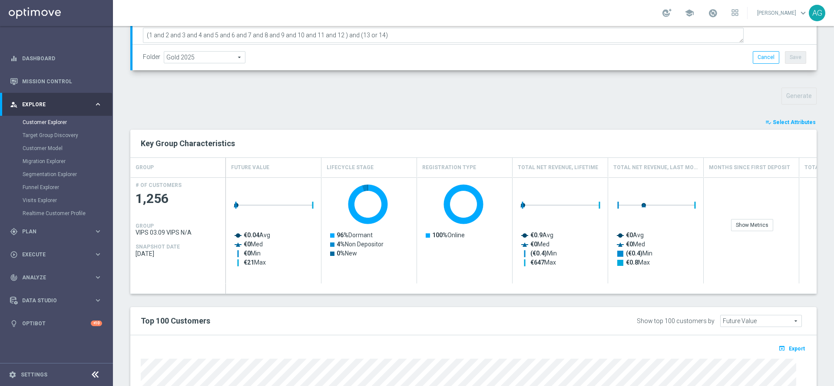
scroll to position [45, 0]
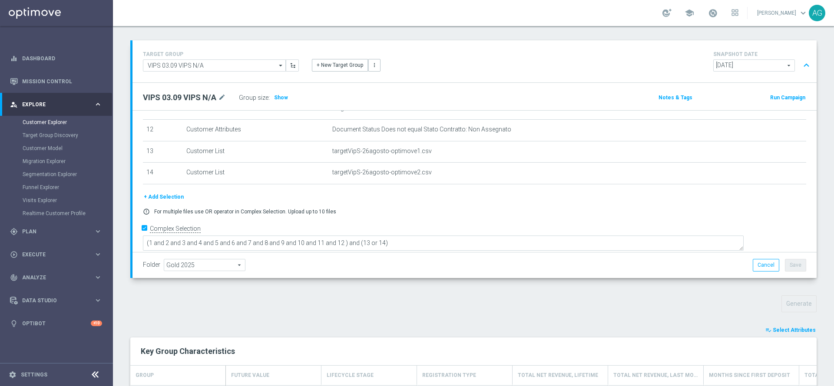
click at [792, 334] on button "playlist_add_check Select Attributes" at bounding box center [790, 331] width 52 height 10
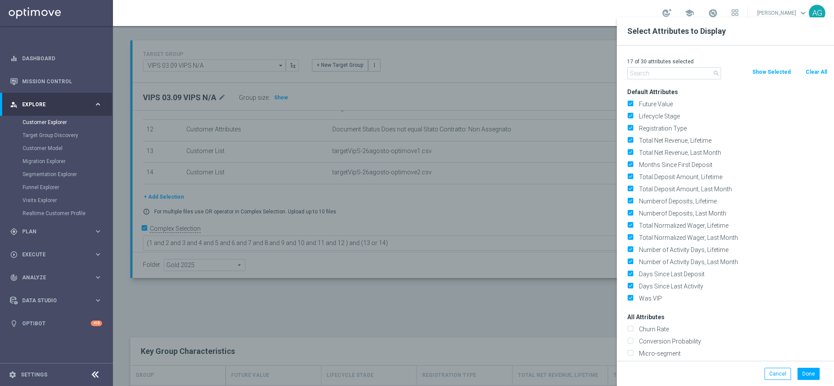
click at [823, 73] on button "Clear All" at bounding box center [816, 72] width 23 height 10
checkbox input "false"
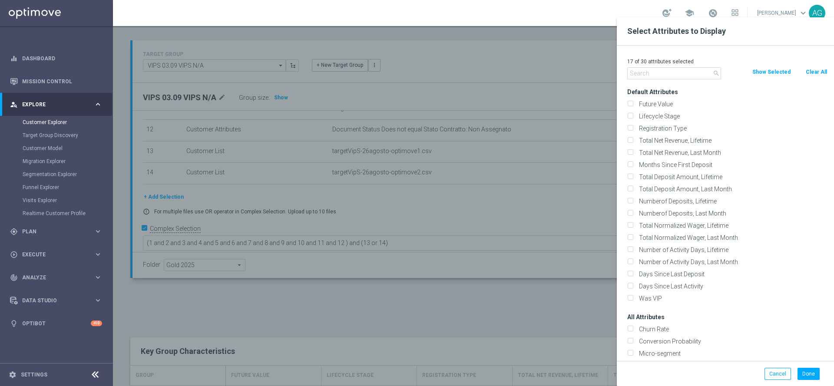
checkbox input "false"
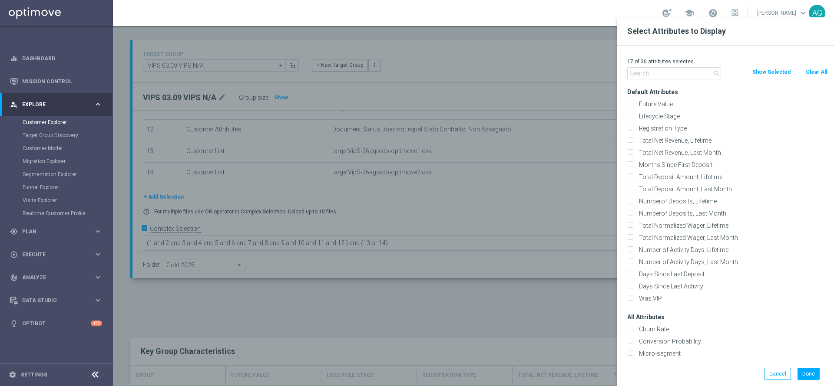
checkbox input "false"
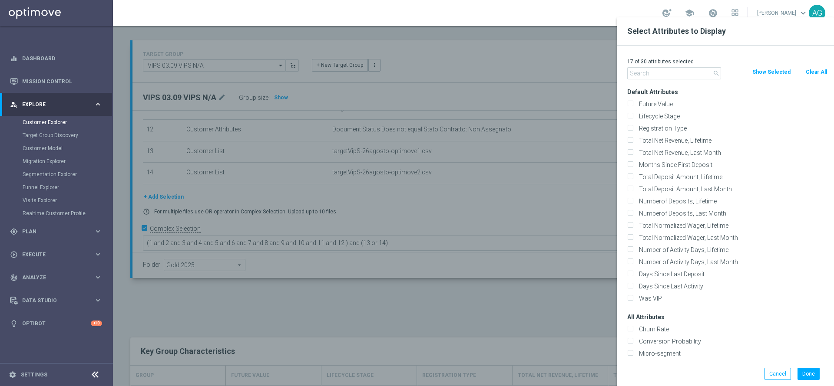
checkbox input "false"
click at [659, 74] on input "text" at bounding box center [674, 73] width 94 height 12
type input "n"
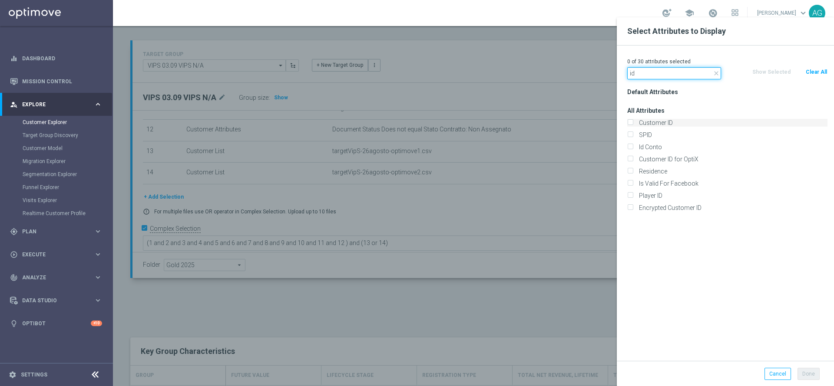
type input "id"
click at [630, 123] on input "Customer ID" at bounding box center [630, 124] width 6 height 6
checkbox input "true"
click at [629, 147] on input "Id Conto" at bounding box center [630, 148] width 6 height 6
checkbox input "true"
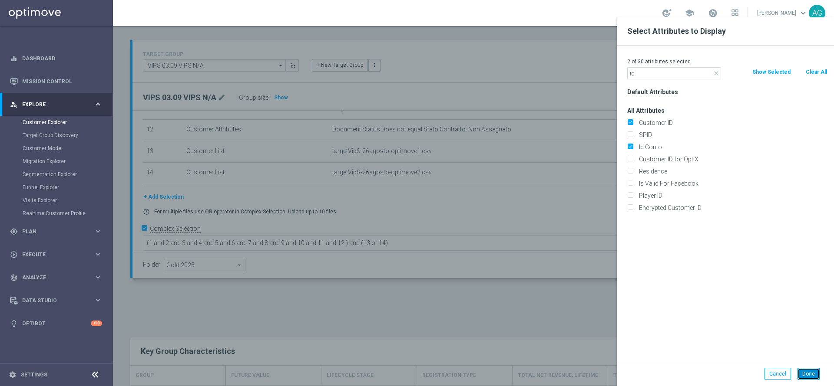
click at [813, 370] on button "Done" at bounding box center [808, 374] width 22 height 12
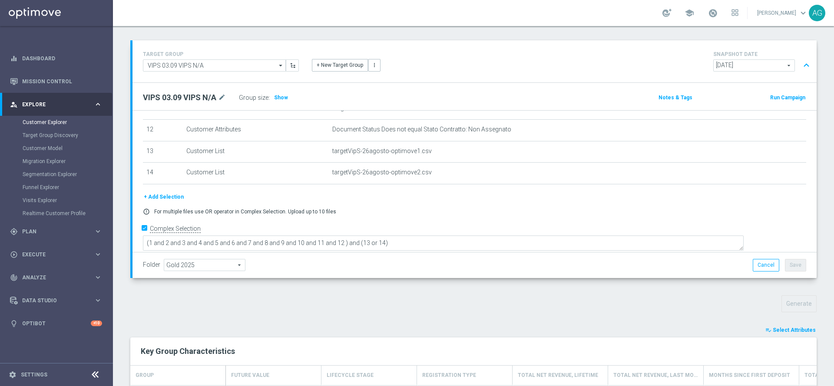
type input "Search"
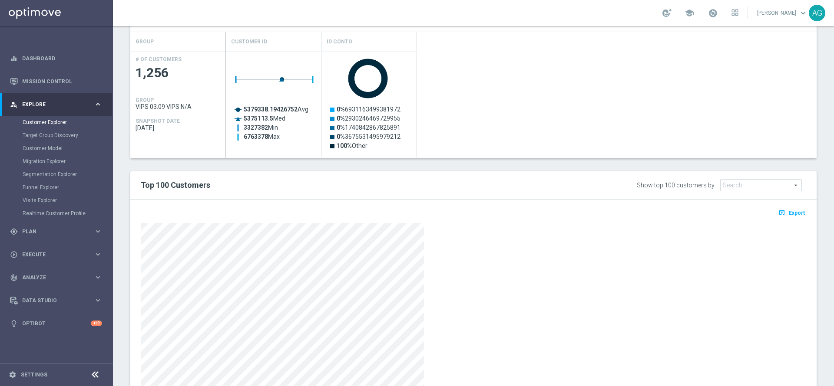
scroll to position [426, 0]
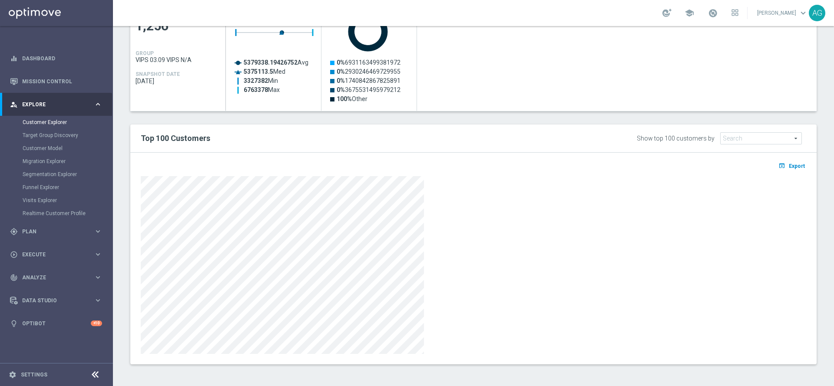
click at [780, 172] on div "open_in_browser Export" at bounding box center [473, 168] width 678 height 11
click at [777, 170] on button "open_in_browser Export" at bounding box center [791, 165] width 29 height 11
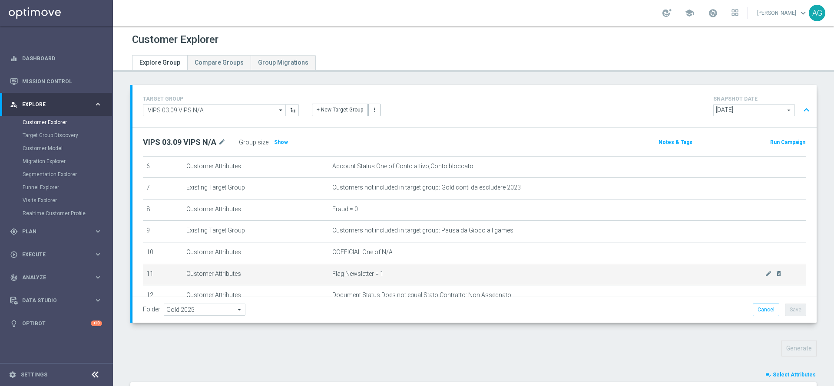
scroll to position [65, 0]
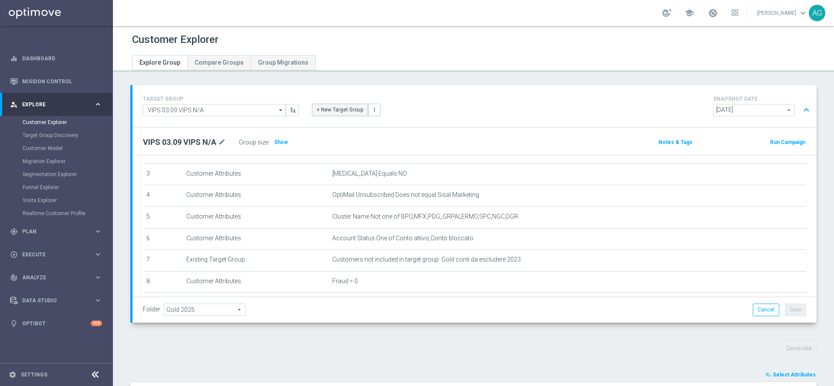
click at [320, 114] on button "+ New Target Group" at bounding box center [340, 110] width 56 height 12
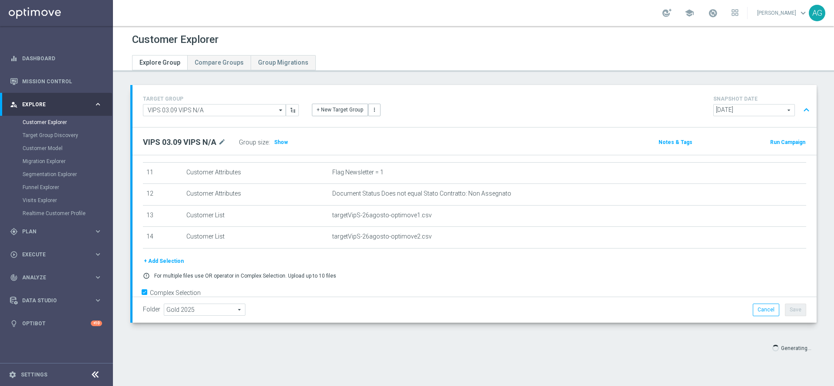
scroll to position [258, 0]
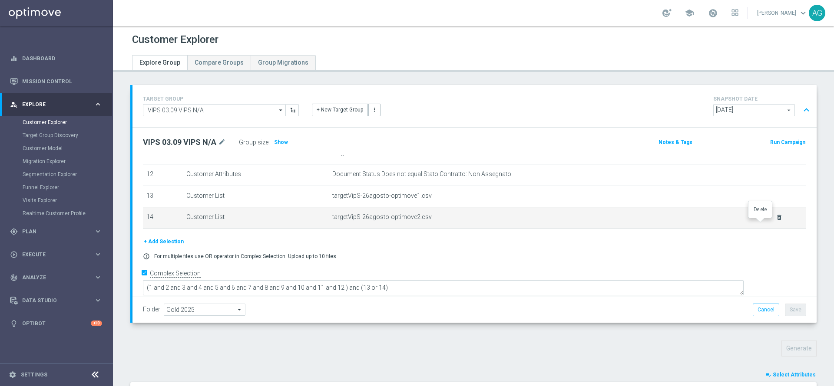
click at [776, 221] on icon "delete_forever" at bounding box center [779, 217] width 7 height 7
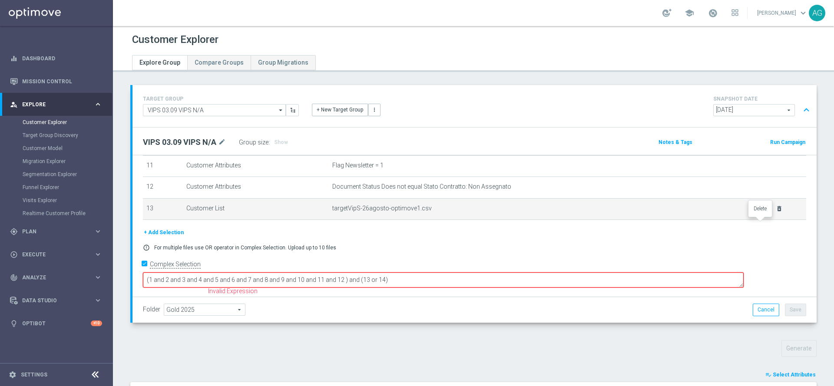
scroll to position [238, 0]
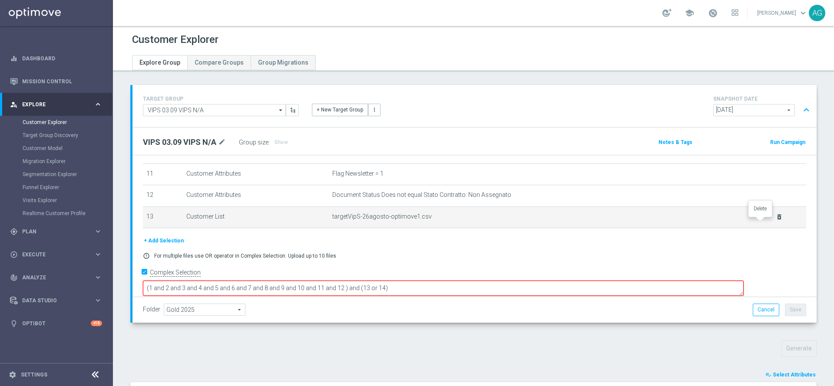
click at [776, 221] on icon "delete_forever" at bounding box center [779, 217] width 7 height 7
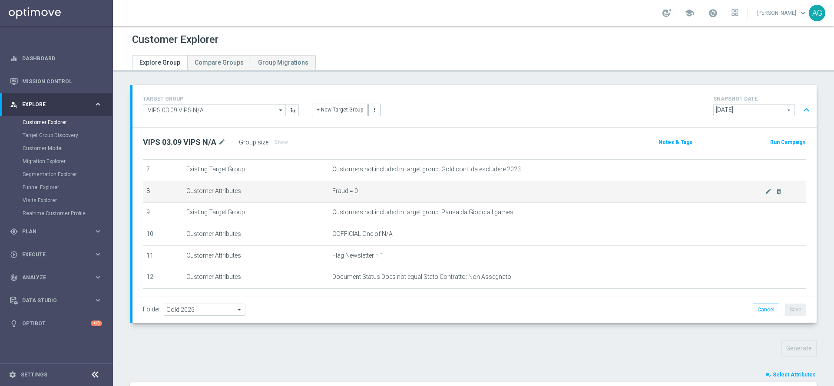
scroll to position [137, 0]
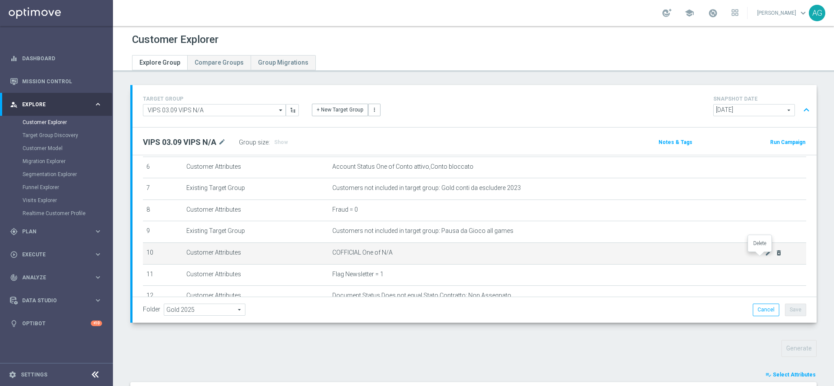
click at [775, 257] on icon "delete_forever" at bounding box center [778, 253] width 7 height 7
click at [775, 254] on icon "delete_forever" at bounding box center [778, 253] width 7 height 7
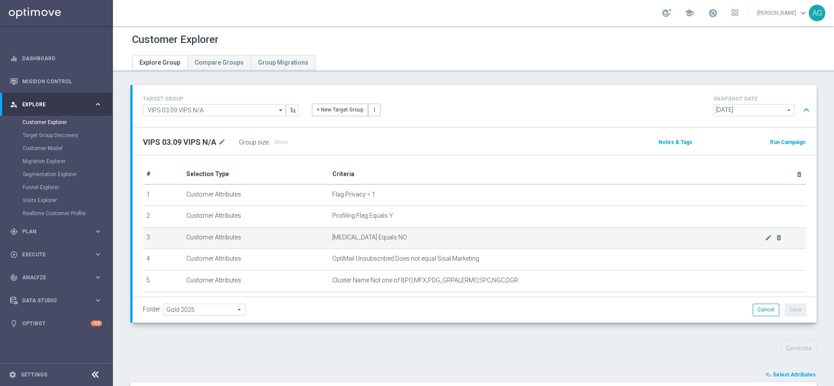
scroll to position [0, 0]
drag, startPoint x: 349, startPoint y: 214, endPoint x: 385, endPoint y: 248, distance: 49.1
click at [385, 248] on tbody "1 Customer Attributes Flag Privacy = 1 mode_edit delete_forever 2 Customer Attr…" at bounding box center [474, 293] width 663 height 215
click at [367, 242] on span "[MEDICAL_DATA] Equals NO" at bounding box center [548, 238] width 433 height 7
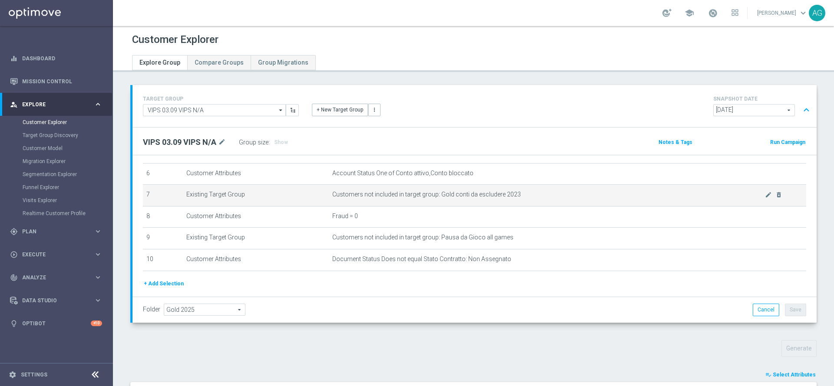
scroll to position [158, 0]
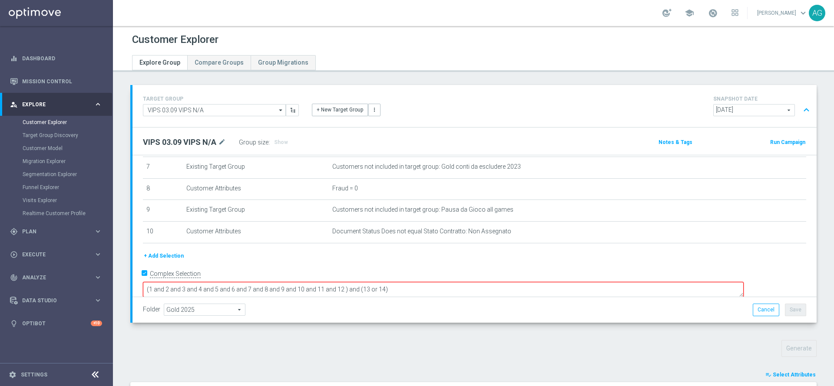
click at [457, 266] on div "+ Add Selection" at bounding box center [474, 259] width 676 height 16
click at [450, 282] on textarea "(1 and 2 and 3 and 4 and 5 and 6 and 7 and 8 and 9 and 10 and 11 and 12 ) and (…" at bounding box center [443, 289] width 601 height 15
click at [172, 261] on button "+ Add Selection" at bounding box center [164, 256] width 42 height 10
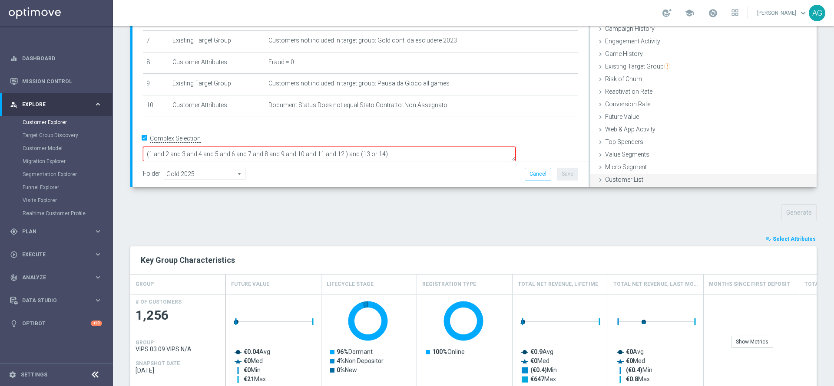
scroll to position [195, 0]
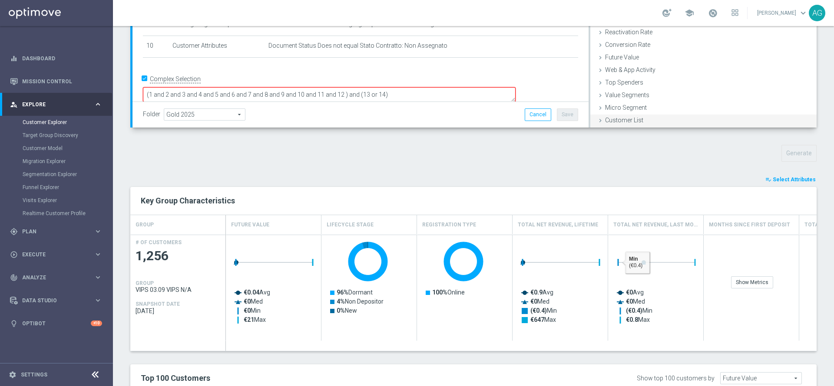
click at [610, 124] on div "Customer List done" at bounding box center [703, 121] width 226 height 13
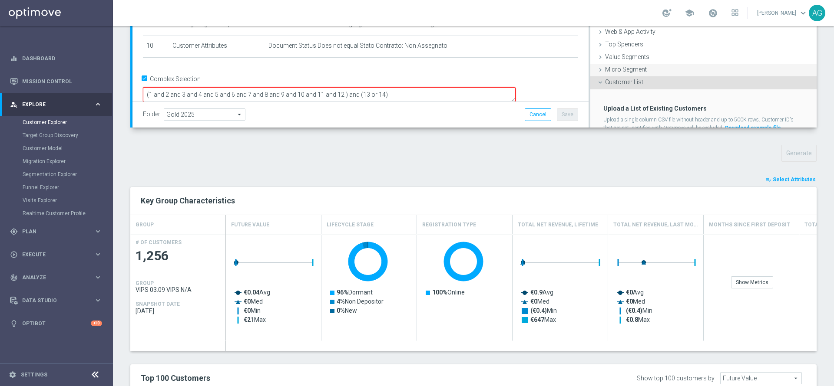
scroll to position [106, 0]
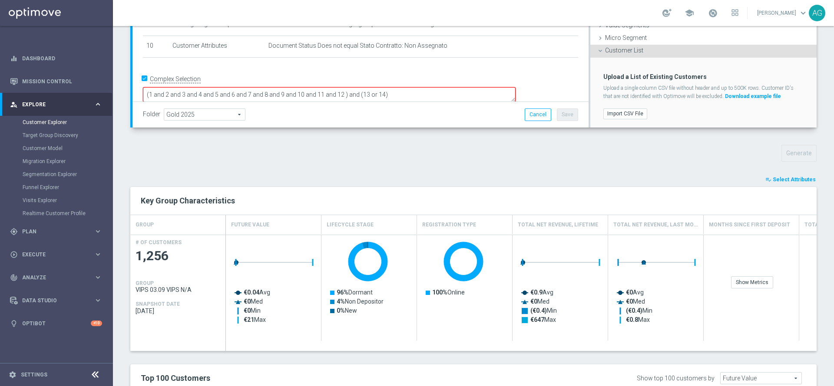
click at [628, 105] on div "Import CSV File" at bounding box center [703, 112] width 213 height 17
click at [626, 109] on label "Import CSV File" at bounding box center [625, 114] width 44 height 11
click at [0, 0] on input "Import CSV File" at bounding box center [0, 0] width 0 height 0
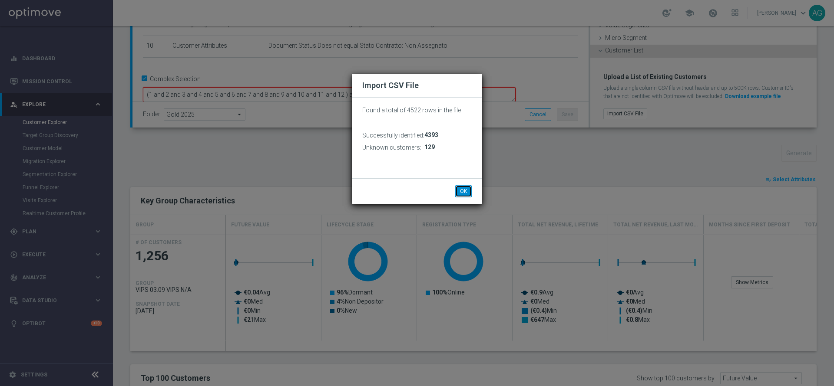
click at [461, 193] on button "OK" at bounding box center [463, 191] width 17 height 12
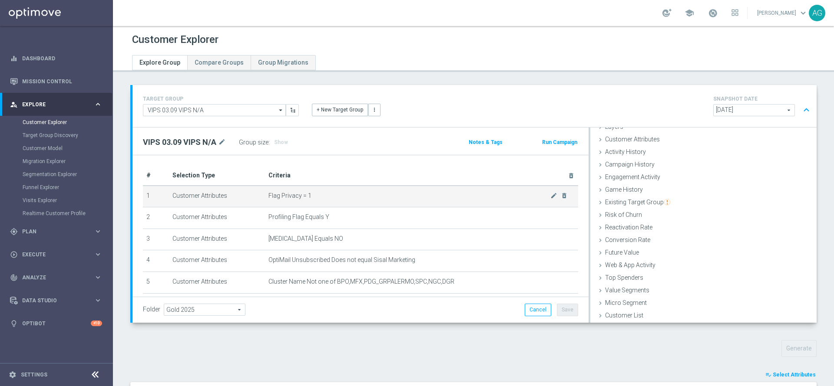
scroll to position [184, 0]
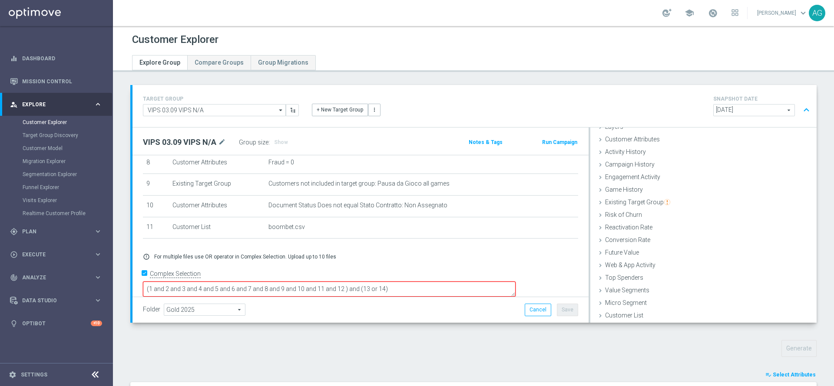
click at [474, 282] on textarea "(1 and 2 and 3 and 4 and 5 and 6 and 7 and 8 and 9 and 10 and 11 and 12 ) and (…" at bounding box center [329, 289] width 373 height 15
drag, startPoint x: 452, startPoint y: 284, endPoint x: 386, endPoint y: 281, distance: 66.5
click at [386, 282] on textarea "(1 and 2 and 3 and 4 and 5 and 6 and 7 and 8 and 9 and 10 and 11 and 12 ) and (…" at bounding box center [329, 289] width 373 height 15
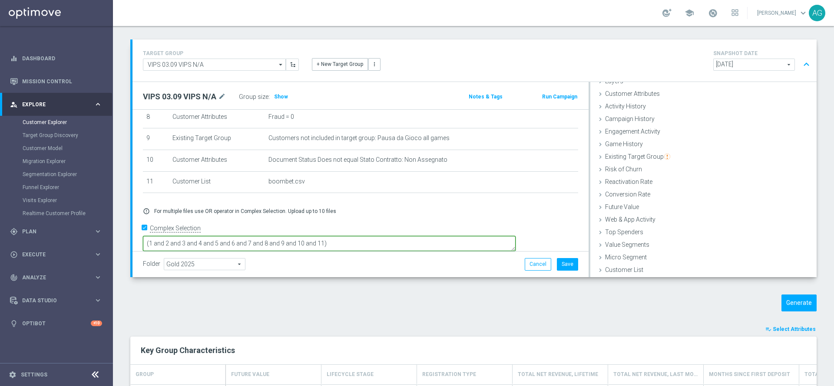
scroll to position [65, 0]
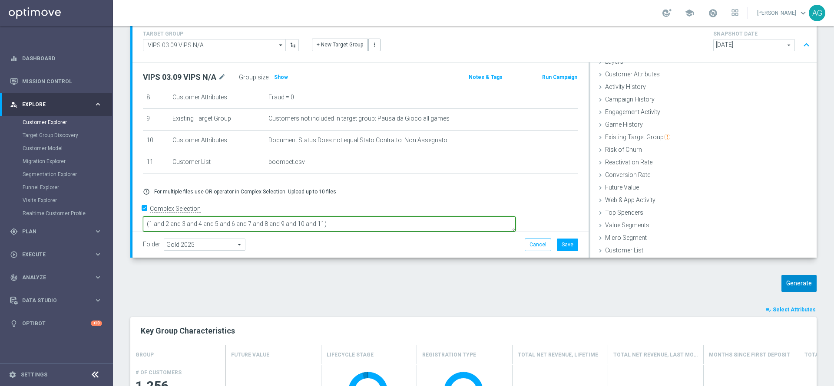
type textarea "(1 and 2 and 3 and 4 and 5 and 6 and 7 and 8 and 9 and 10 and 11)"
click at [788, 291] on button "Generate" at bounding box center [798, 283] width 35 height 17
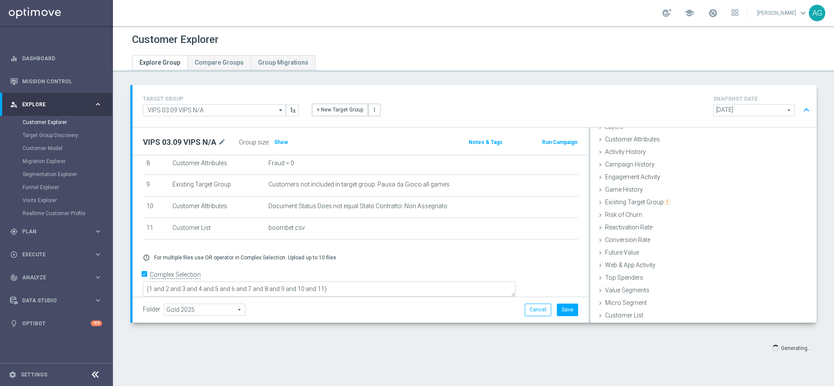
scroll to position [0, 0]
click at [282, 143] on span "Show" at bounding box center [281, 142] width 14 height 6
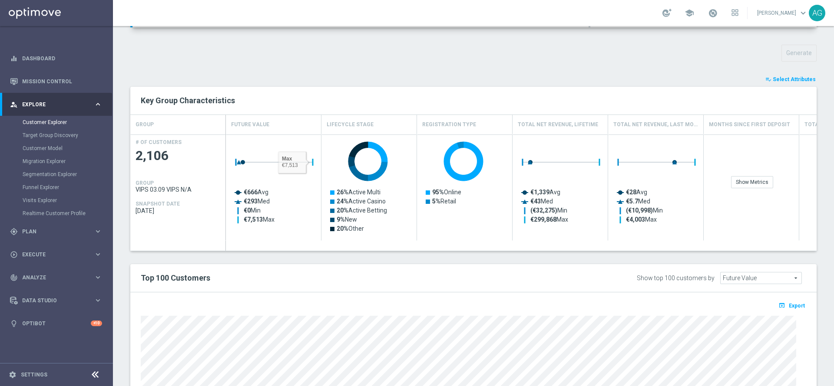
scroll to position [326, 0]
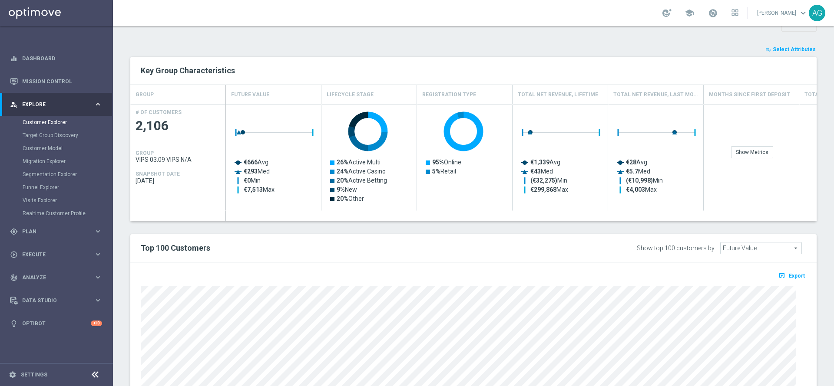
click at [777, 47] on span "Select Attributes" at bounding box center [794, 49] width 43 height 6
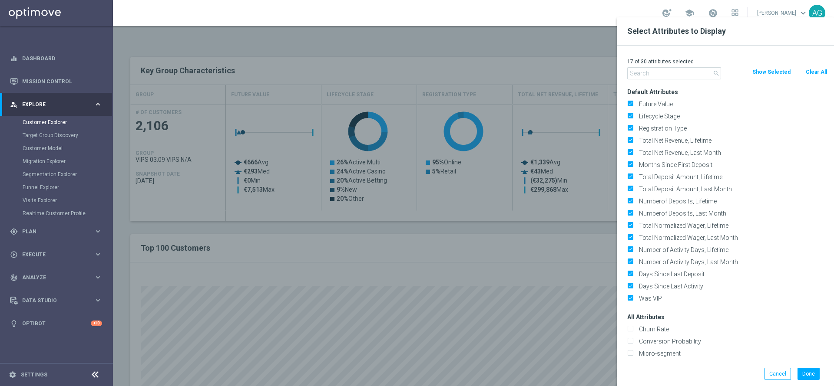
click at [809, 70] on button "Clear All" at bounding box center [816, 72] width 23 height 10
checkbox input "false"
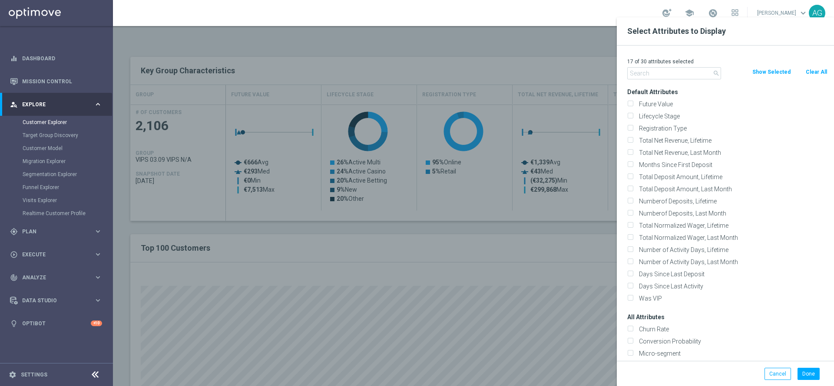
checkbox input "false"
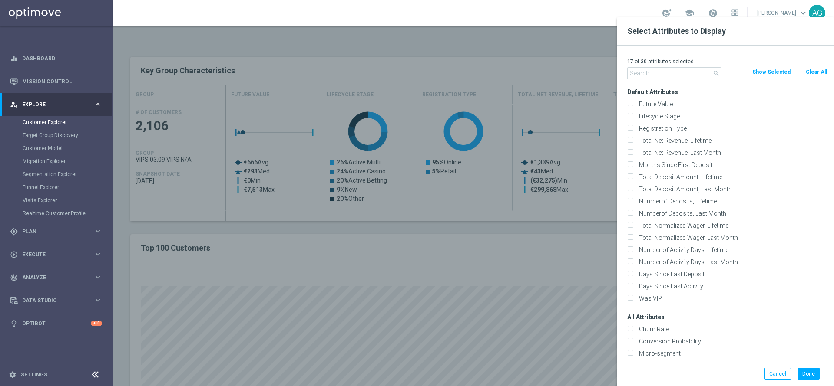
checkbox input "false"
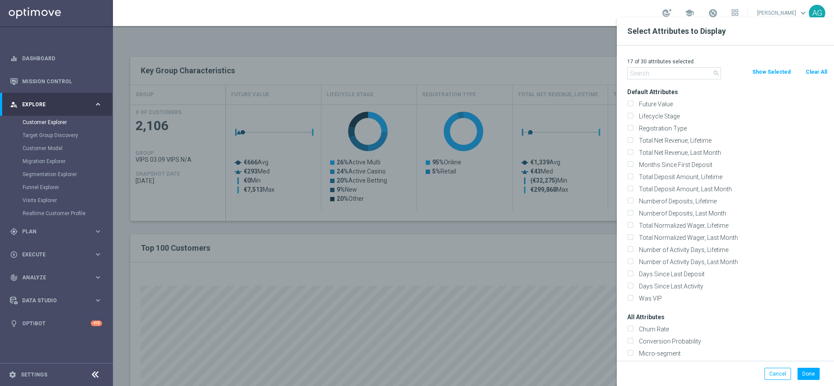
checkbox input "false"
click at [684, 74] on input "text" at bounding box center [674, 73] width 94 height 12
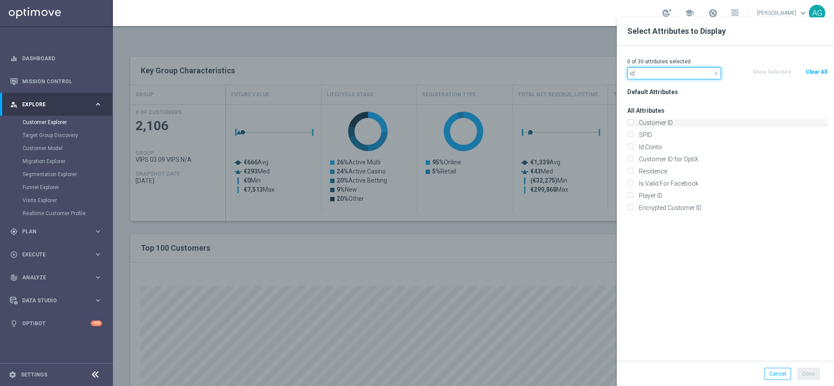
type input "id"
click at [636, 119] on label "Customer ID" at bounding box center [732, 123] width 192 height 8
click at [630, 121] on input "Customer ID" at bounding box center [630, 124] width 6 height 6
checkbox input "true"
click at [630, 151] on div "Id Conto" at bounding box center [727, 147] width 200 height 8
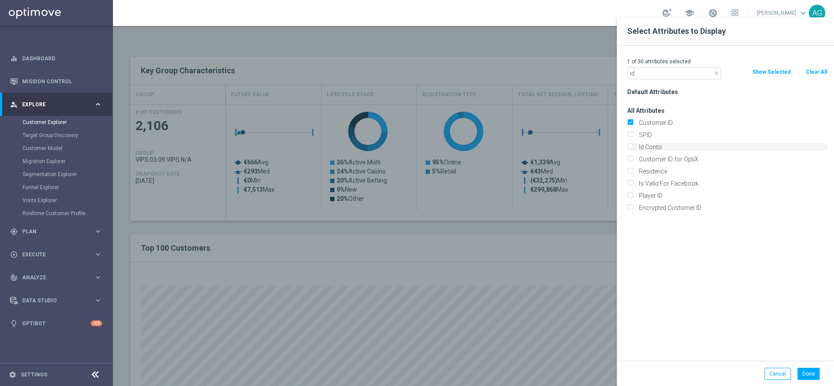
click at [631, 143] on div "Id Conto" at bounding box center [727, 147] width 200 height 8
click at [630, 147] on input "Id Conto" at bounding box center [630, 148] width 6 height 6
checkbox input "true"
click at [714, 76] on icon "close" at bounding box center [716, 73] width 7 height 7
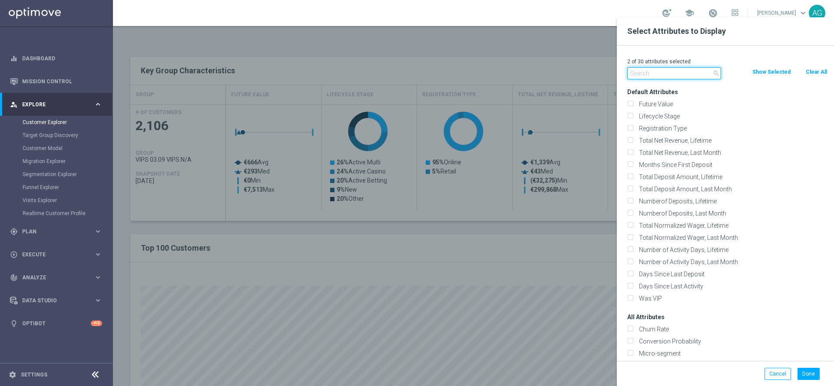
click at [694, 74] on input "text" at bounding box center [674, 73] width 94 height 12
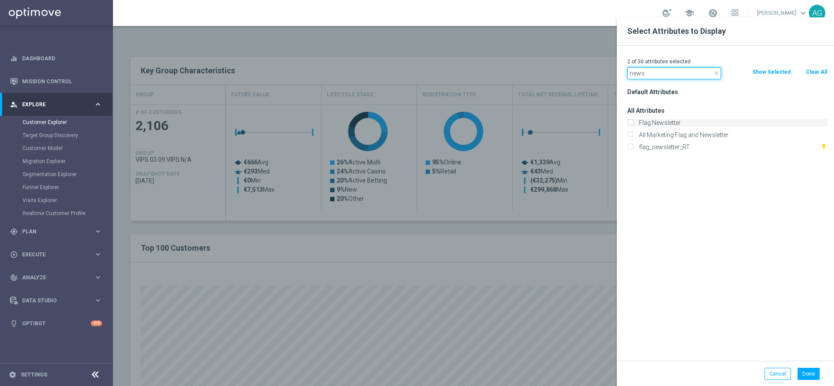
type input "news"
click at [631, 122] on input "Flag Newsletter" at bounding box center [630, 124] width 6 height 6
checkbox input "true"
drag, startPoint x: 683, startPoint y: 85, endPoint x: 710, endPoint y: 82, distance: 27.5
click at [684, 86] on div "Default Attributes" at bounding box center [727, 92] width 213 height 12
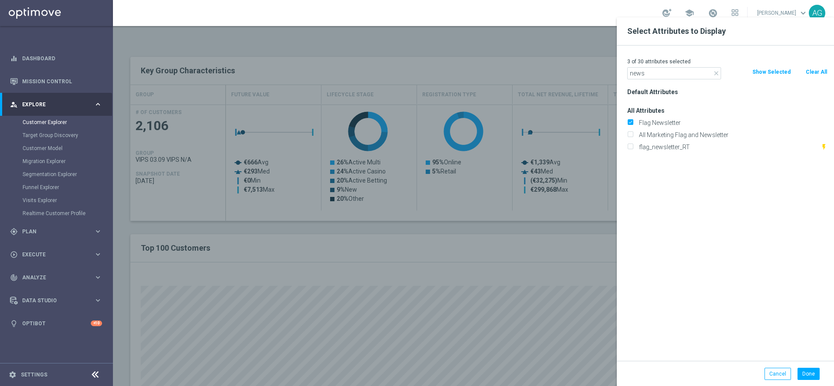
click at [716, 70] on icon "close" at bounding box center [716, 73] width 7 height 7
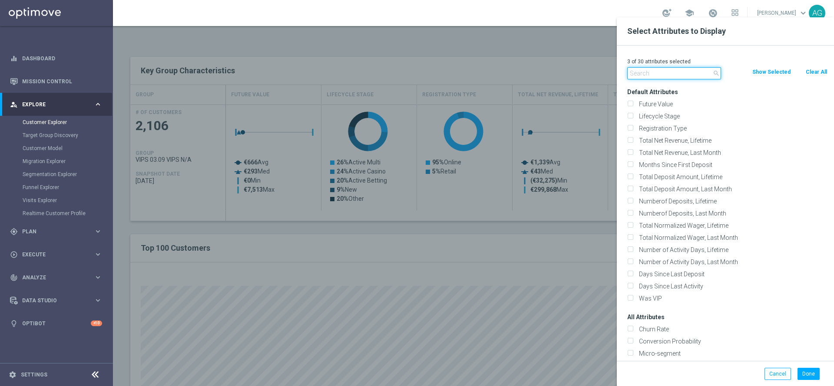
click at [660, 68] on input "text" at bounding box center [674, 73] width 94 height 12
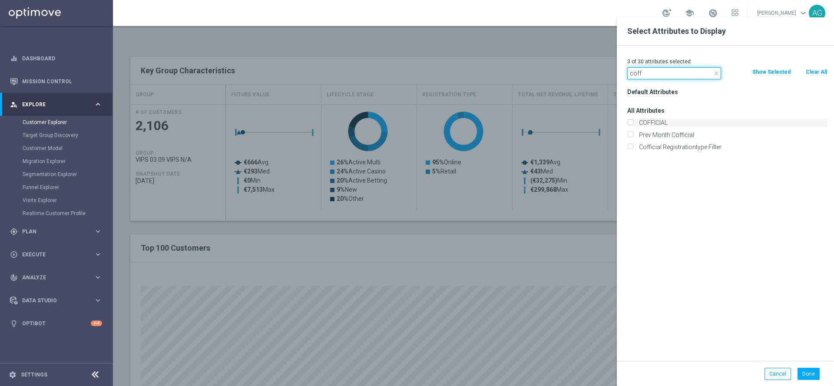
type input "coff"
click at [631, 122] on input "COFFICIAL" at bounding box center [630, 124] width 6 height 6
checkbox input "true"
click at [809, 371] on button "Done" at bounding box center [808, 374] width 22 height 12
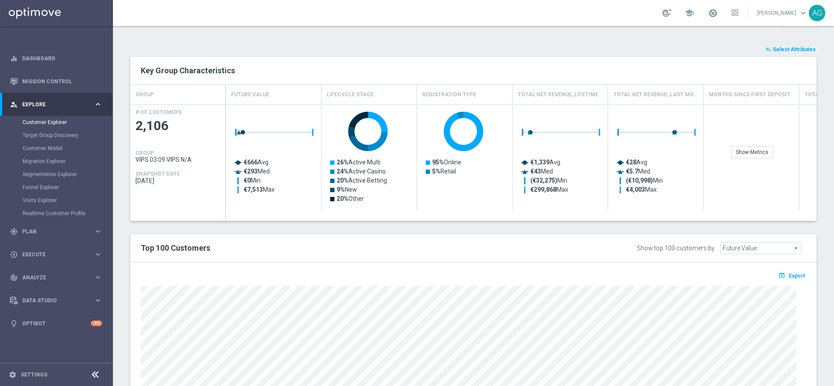
type input "Search"
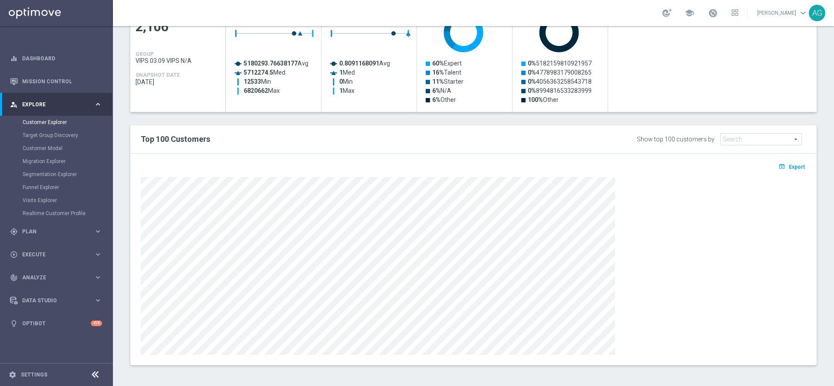
scroll to position [426, 0]
click at [778, 168] on icon "open_in_browser" at bounding box center [782, 165] width 9 height 7
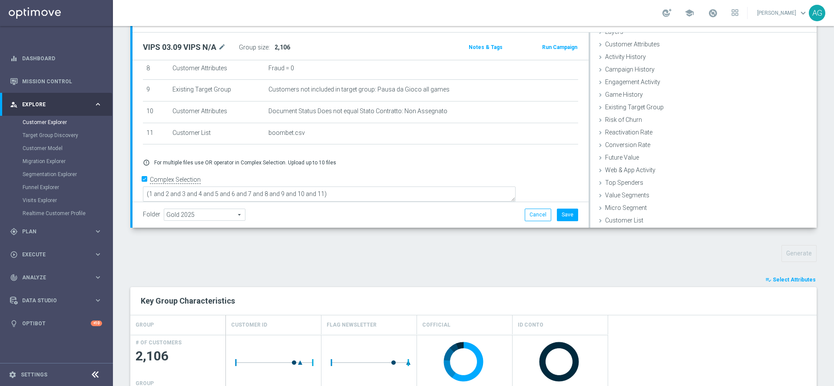
scroll to position [35, 0]
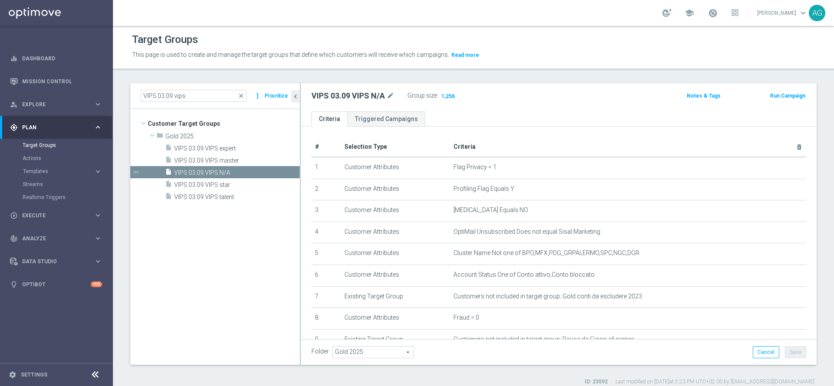
scroll to position [189, 0]
